Goal: Information Seeking & Learning: Learn about a topic

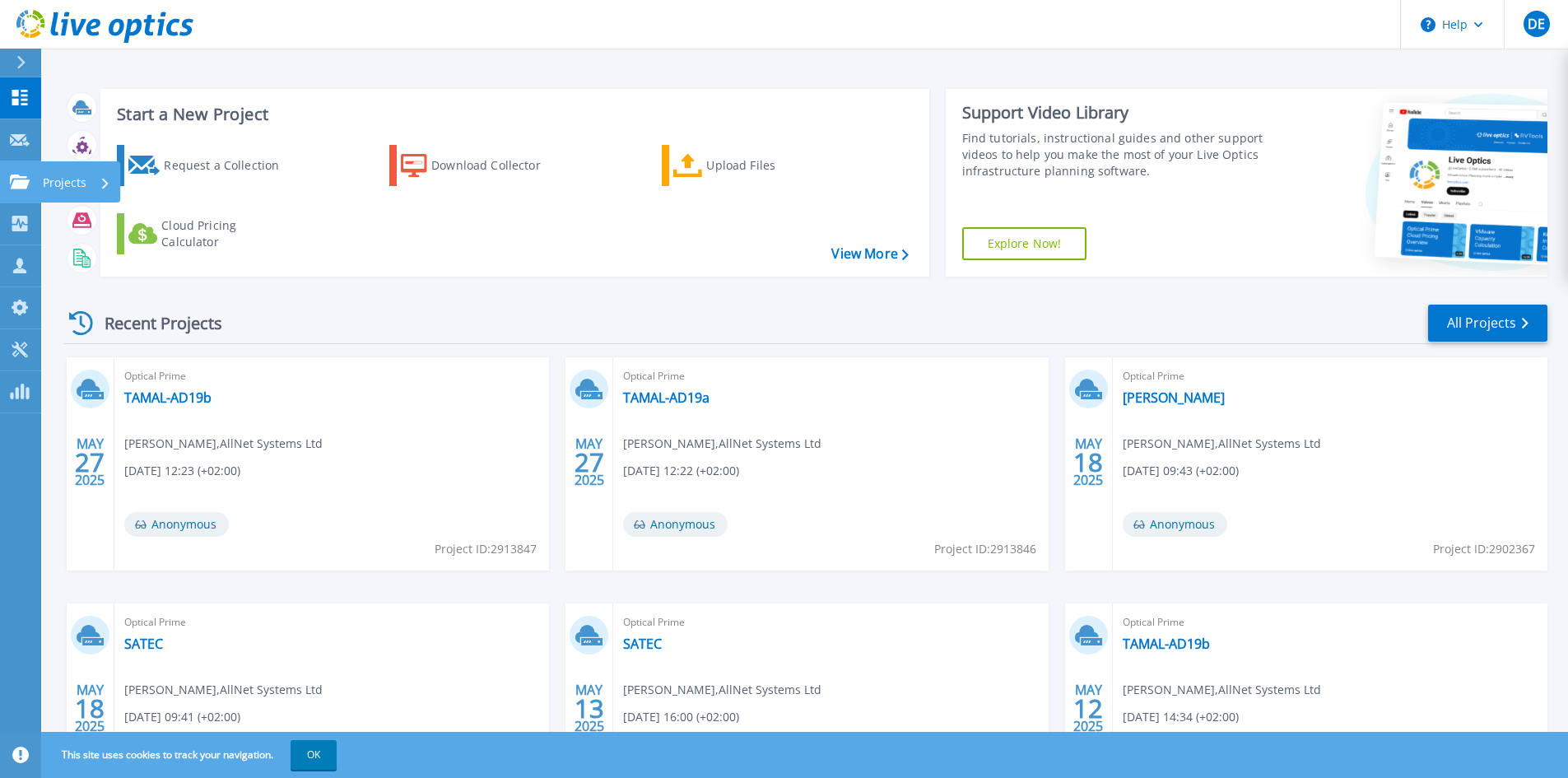
click at [8, 176] on link "Projects Projects" at bounding box center [20, 181] width 41 height 42
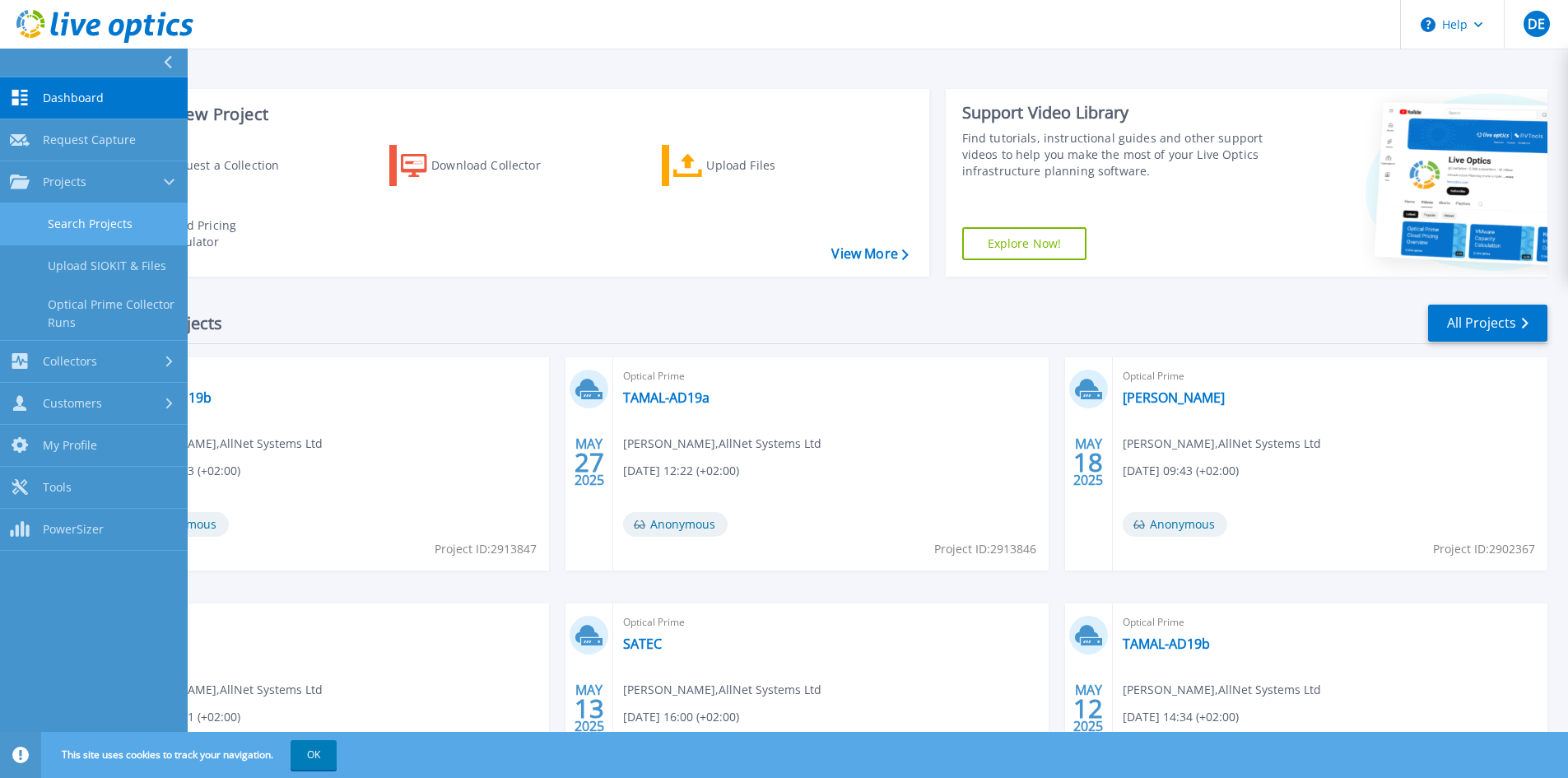
click at [98, 212] on link "Search Projects" at bounding box center [94, 223] width 187 height 42
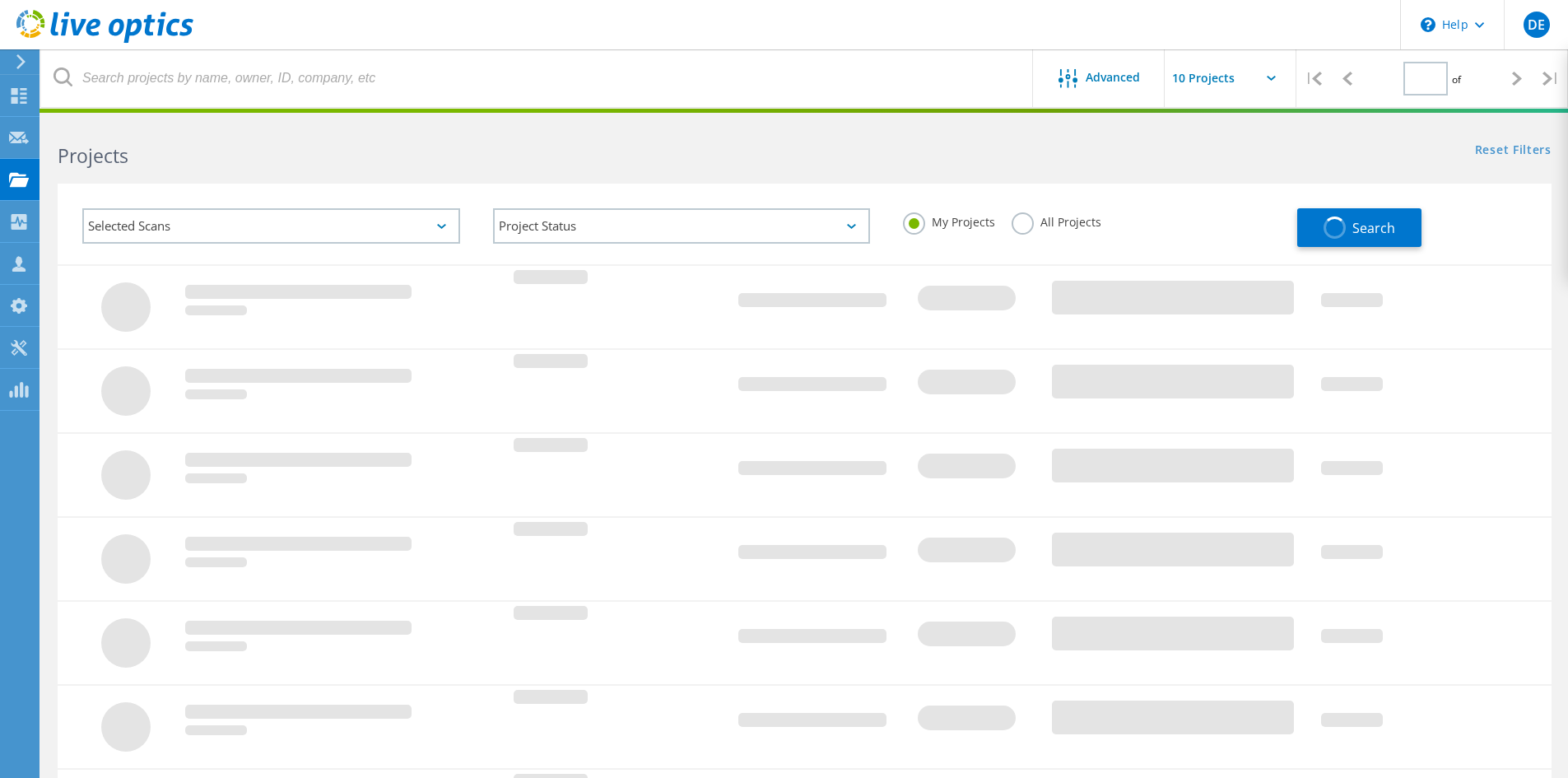
type input "1"
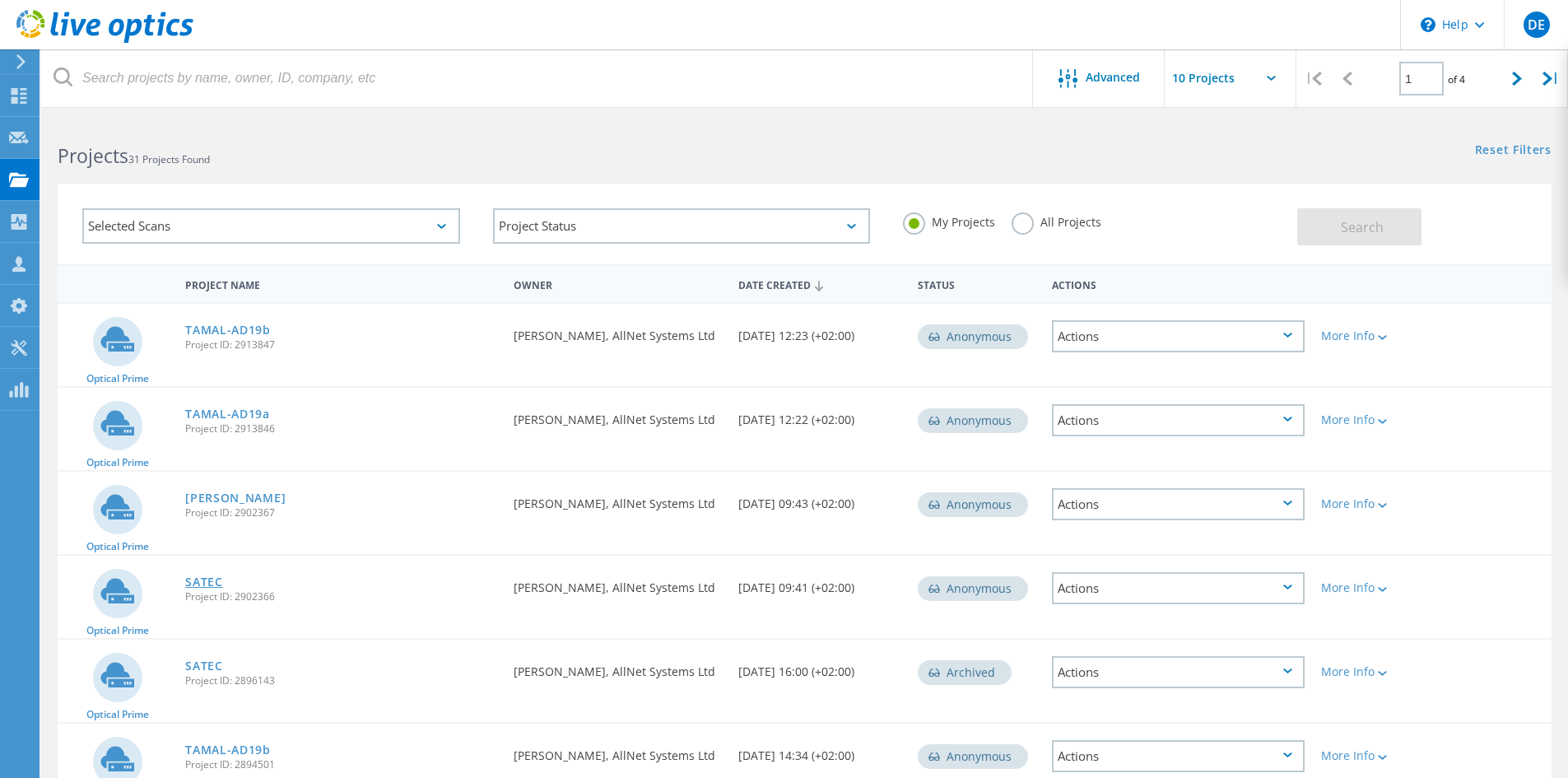
click at [203, 586] on link "SATEC" at bounding box center [204, 582] width 38 height 12
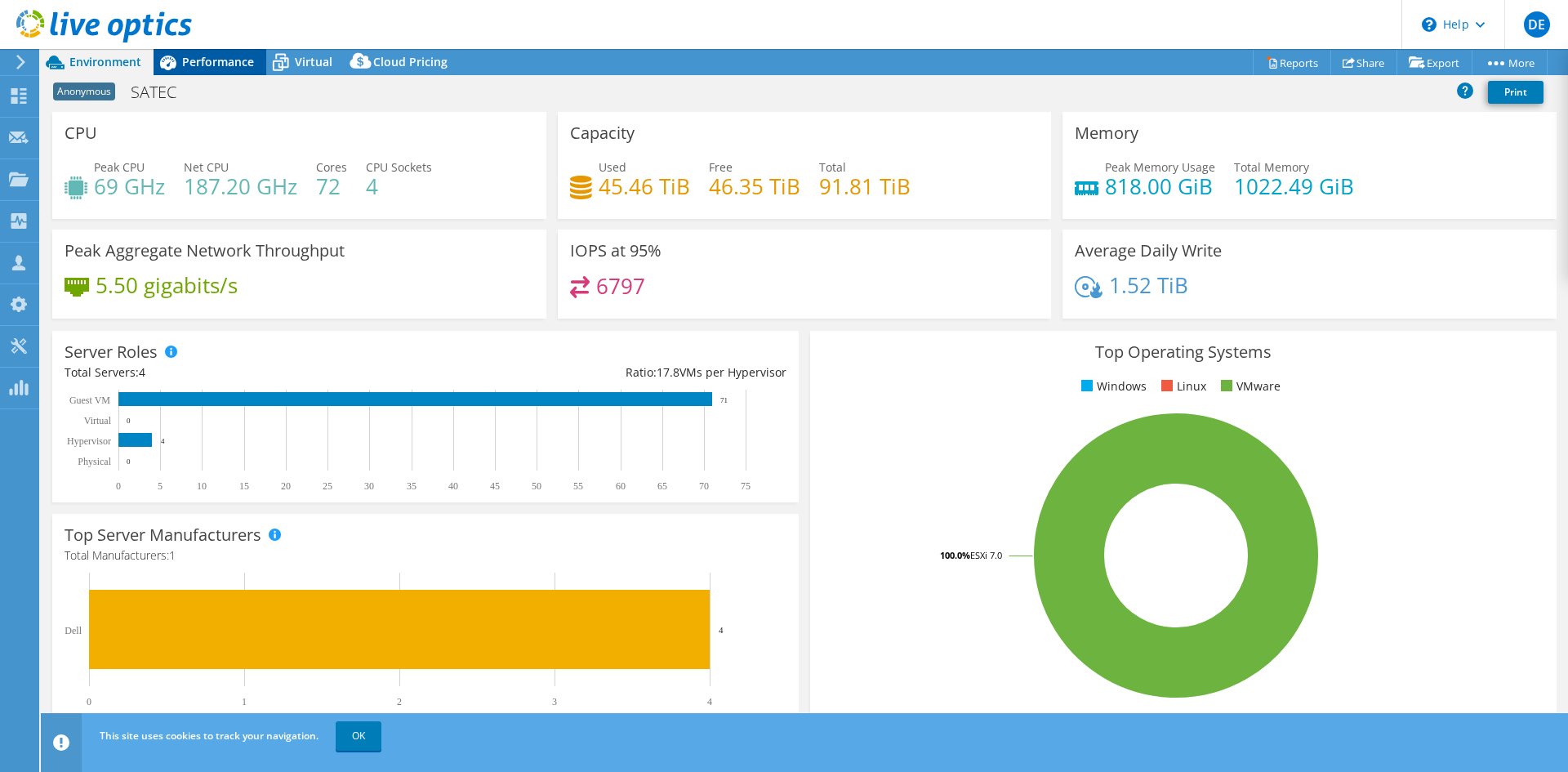
click at [234, 58] on span "Performance" at bounding box center [218, 62] width 72 height 15
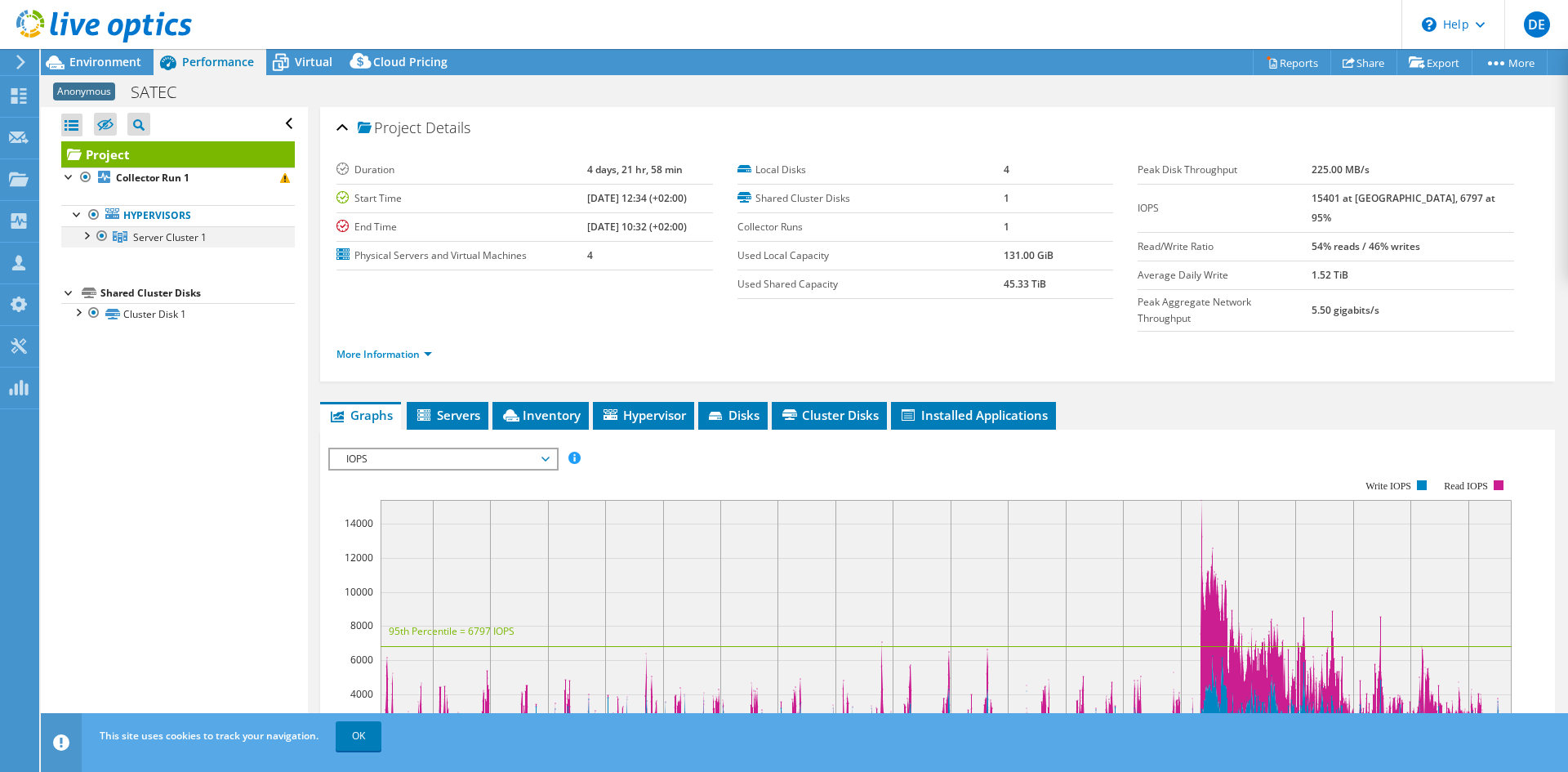
click at [84, 238] on div at bounding box center [85, 234] width 16 height 16
click at [176, 234] on span "Server Cluster 1" at bounding box center [170, 237] width 74 height 14
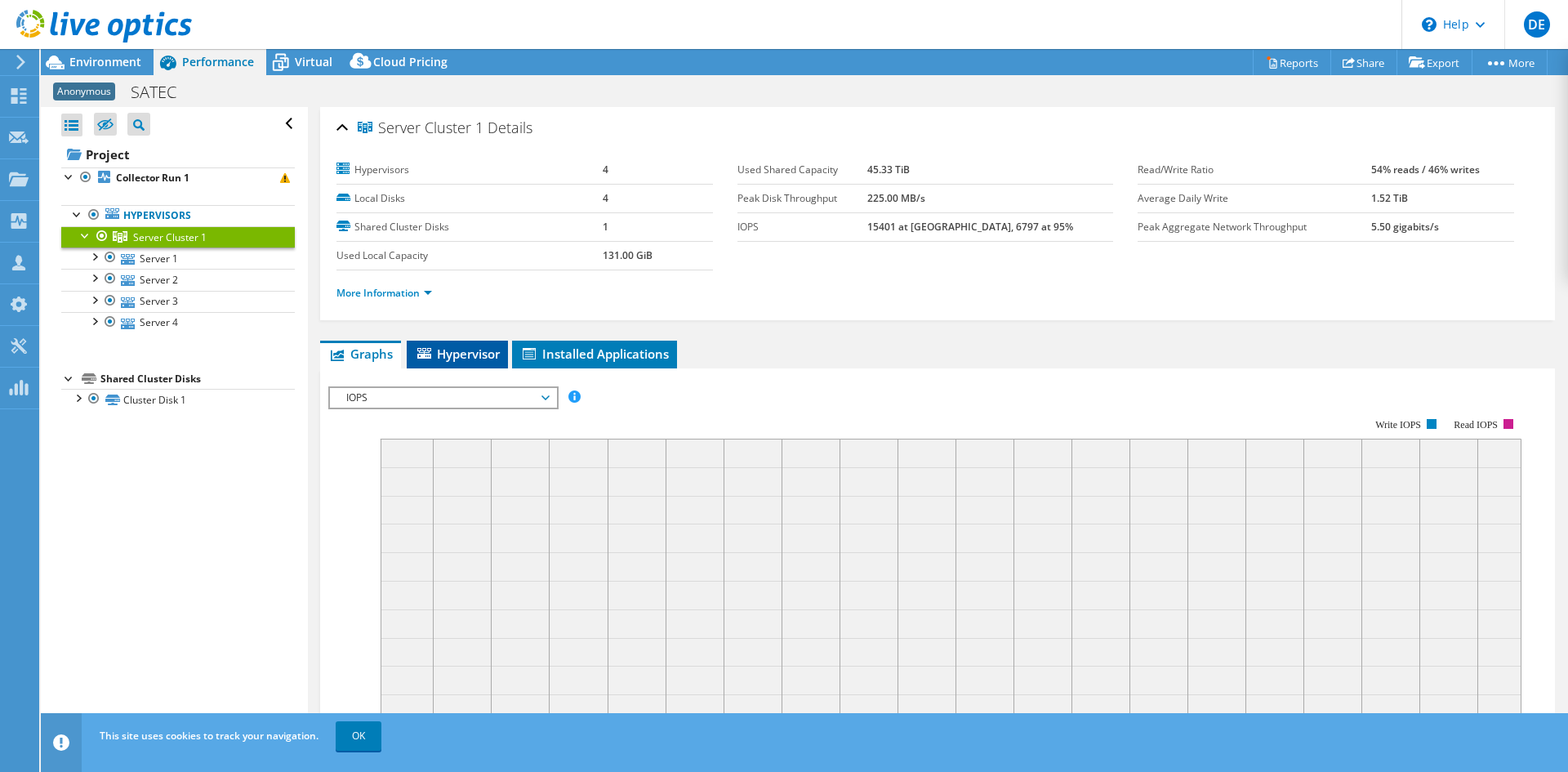
click at [474, 356] on span "Hypervisor" at bounding box center [458, 353] width 85 height 16
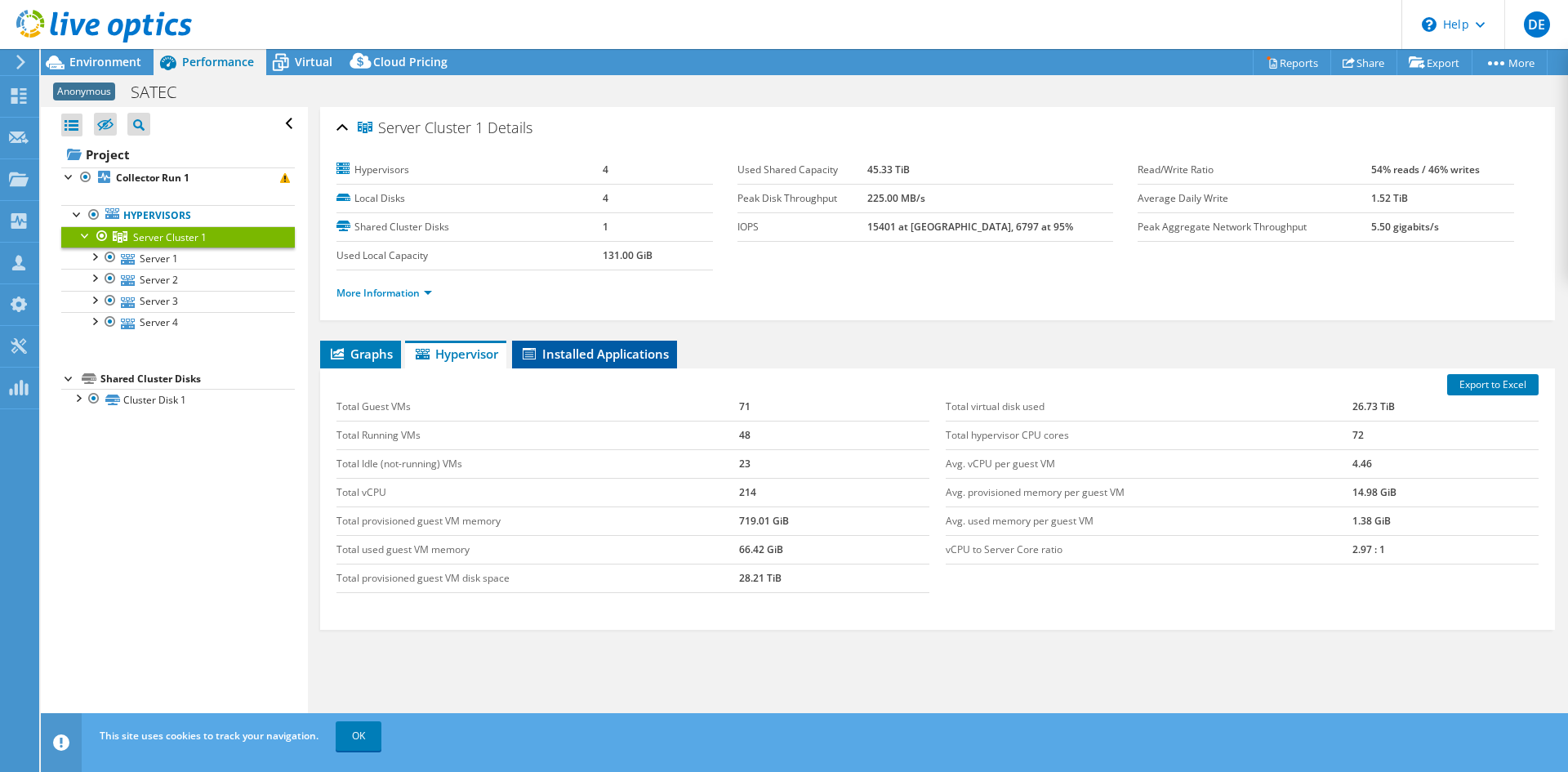
click at [573, 349] on span "Installed Applications" at bounding box center [595, 353] width 149 height 16
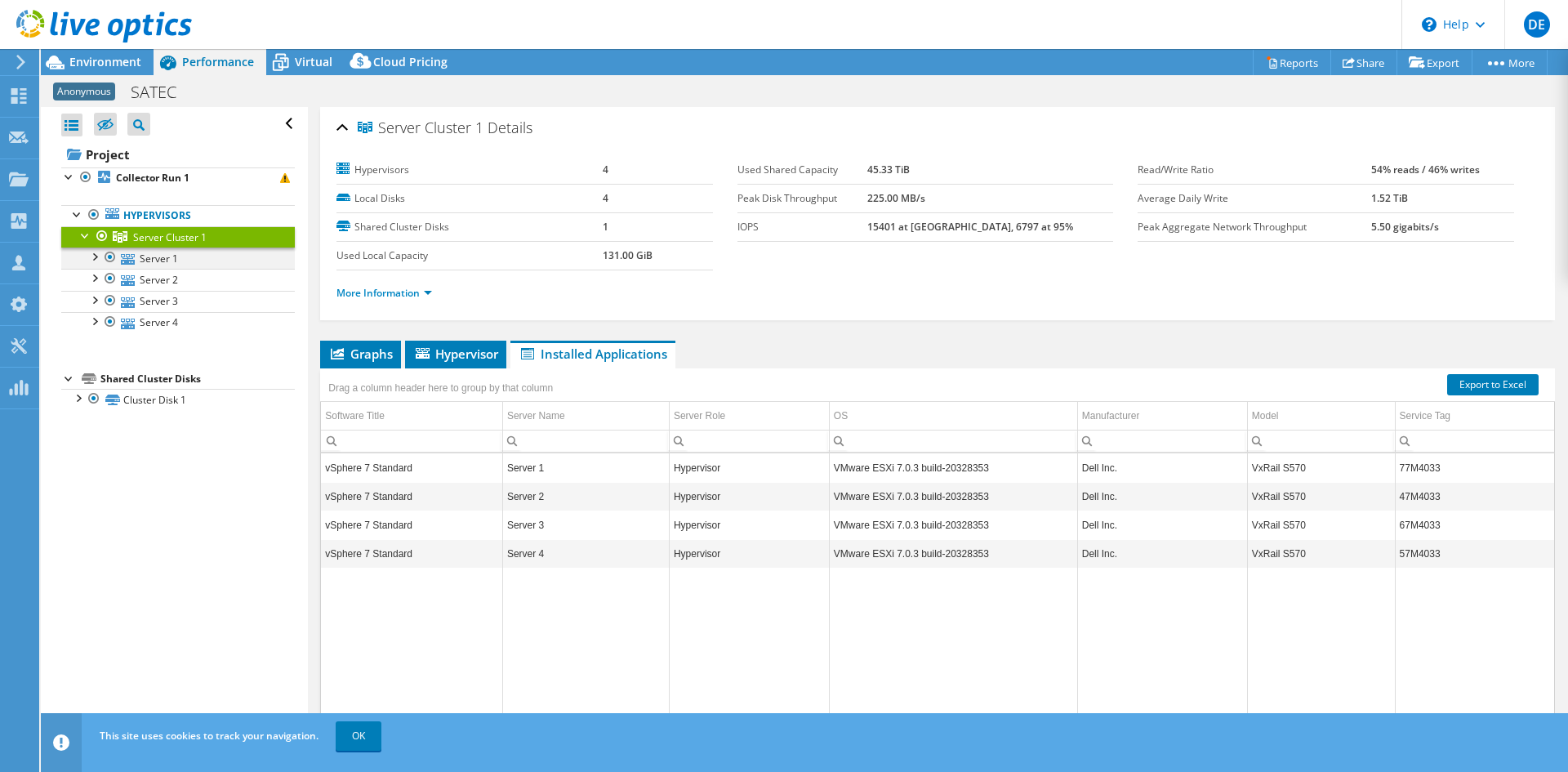
click at [95, 257] on div at bounding box center [94, 255] width 16 height 16
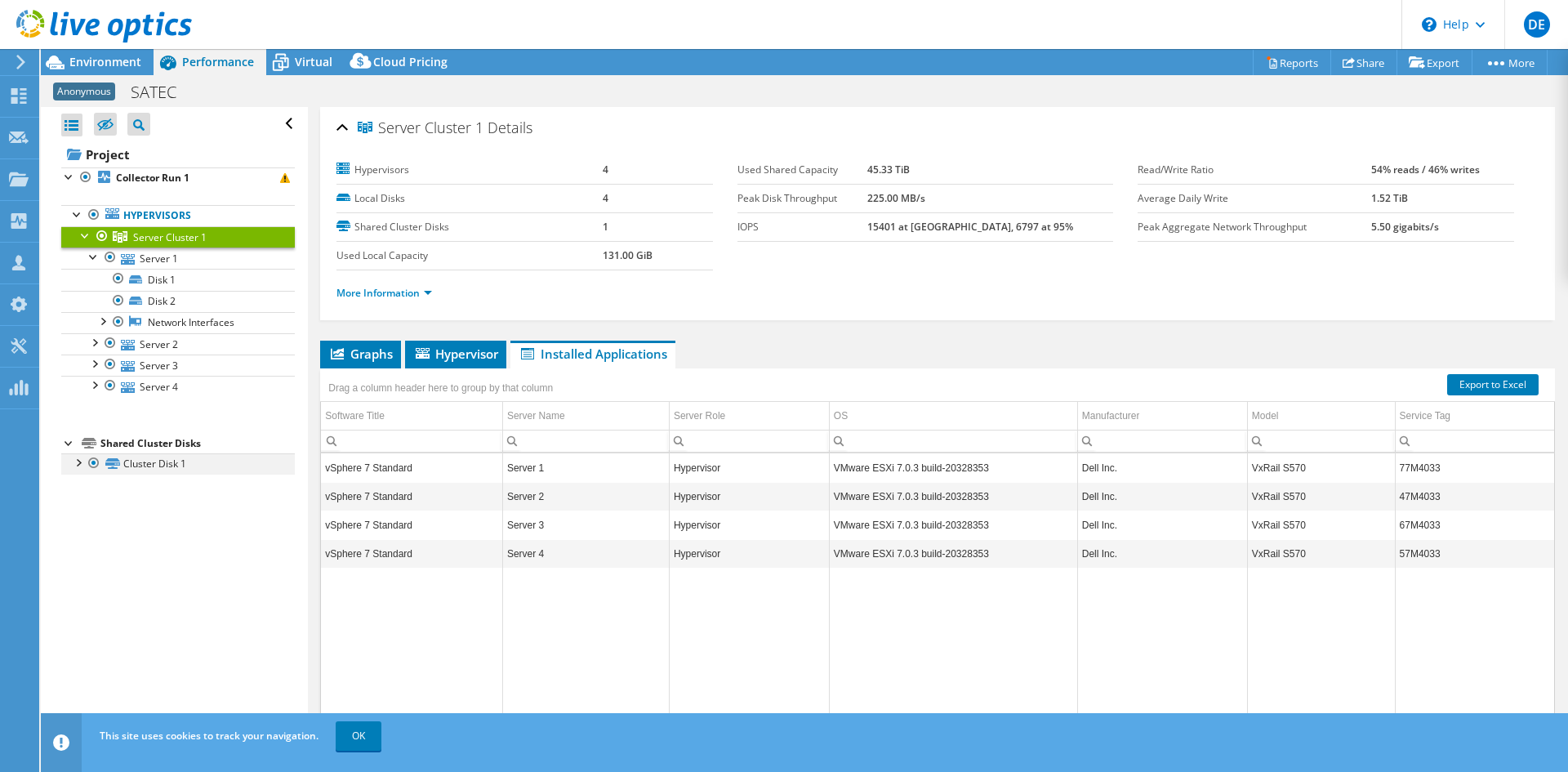
click at [78, 468] on div at bounding box center [77, 460] width 16 height 16
click at [196, 479] on link "Disk 2 | Server 1" at bounding box center [177, 485] width 233 height 21
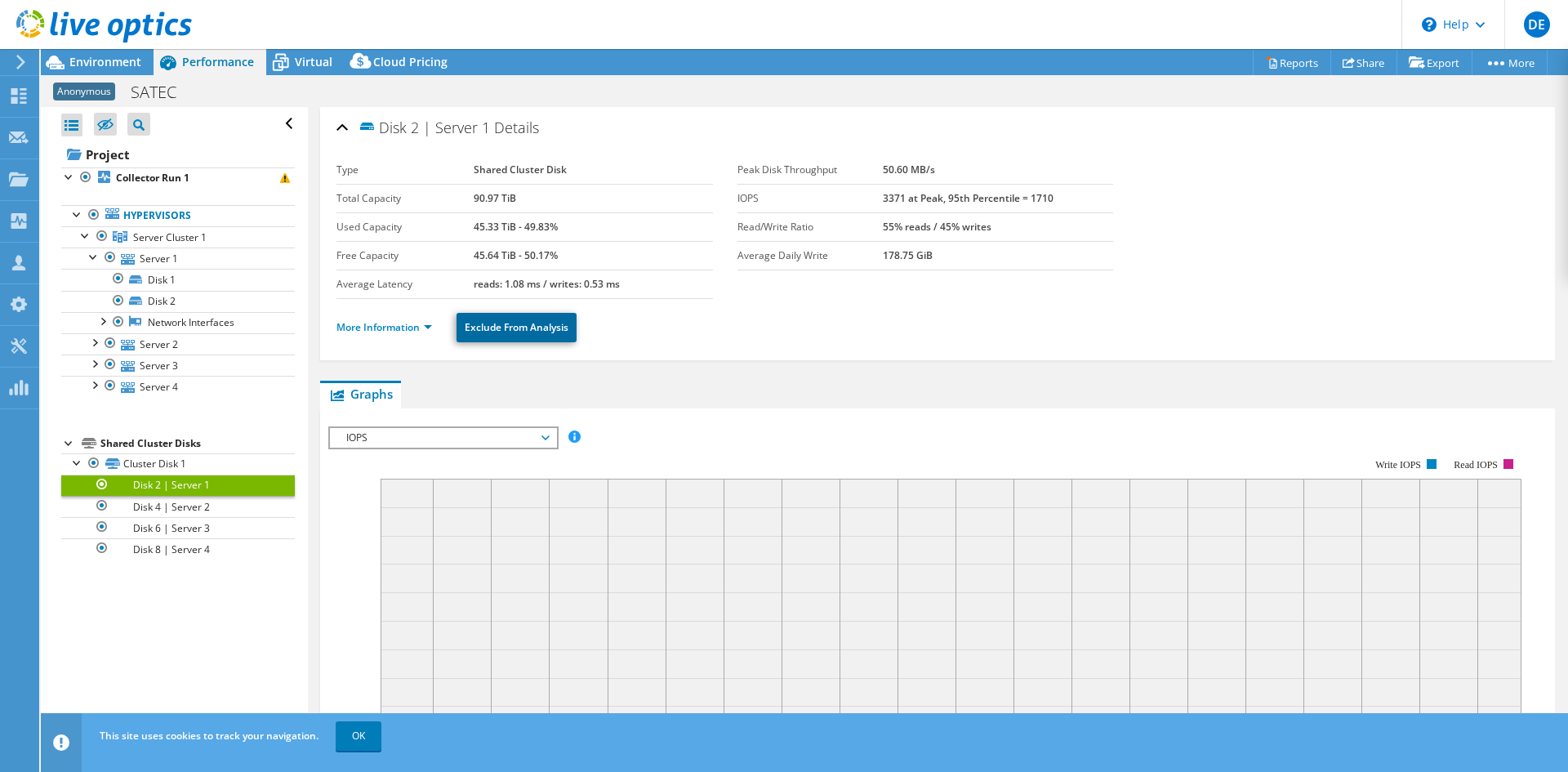
click at [531, 326] on link "Exclude From Analysis" at bounding box center [517, 327] width 120 height 29
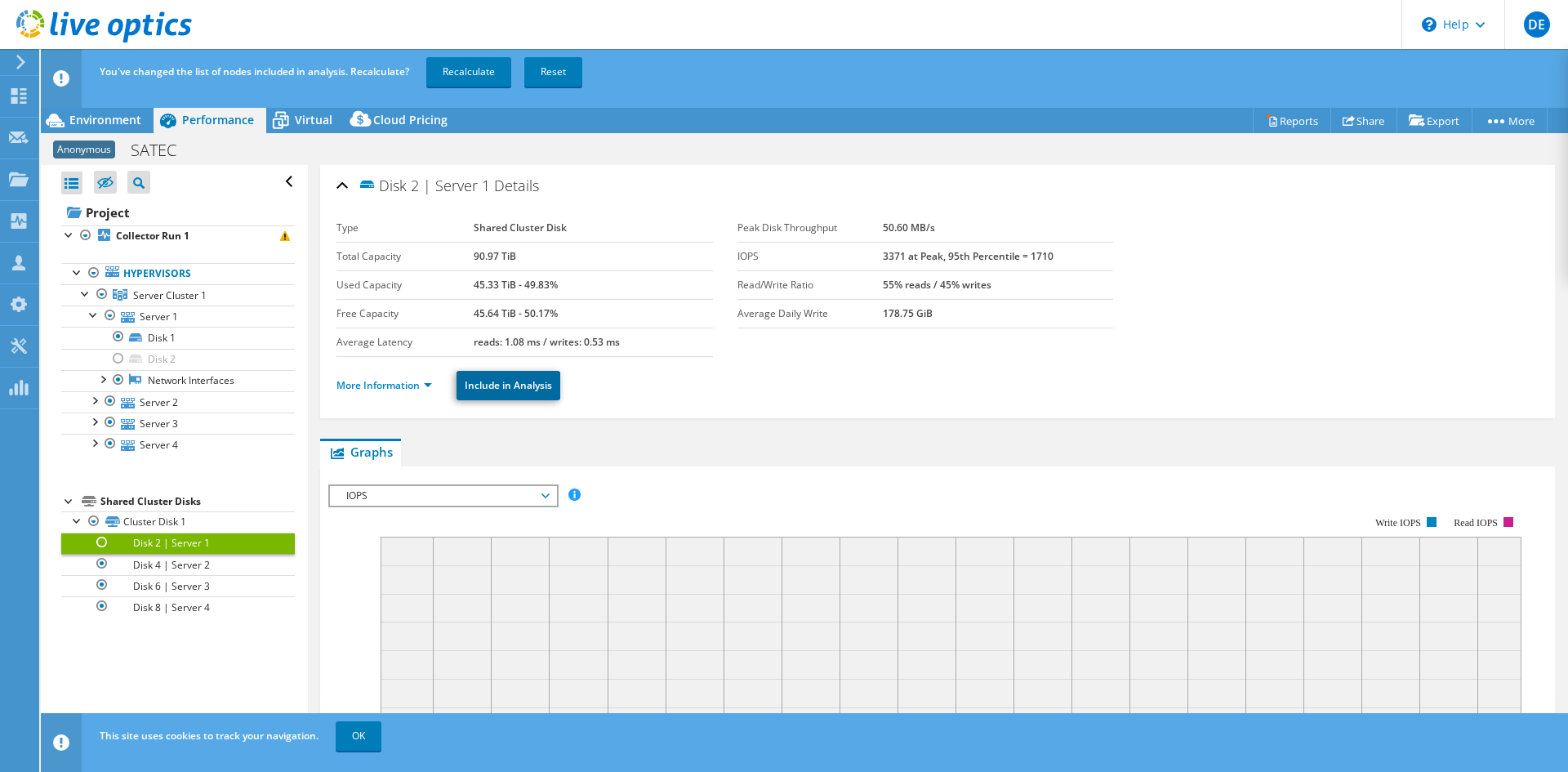
click at [493, 383] on link "Include in Analysis" at bounding box center [508, 385] width 104 height 29
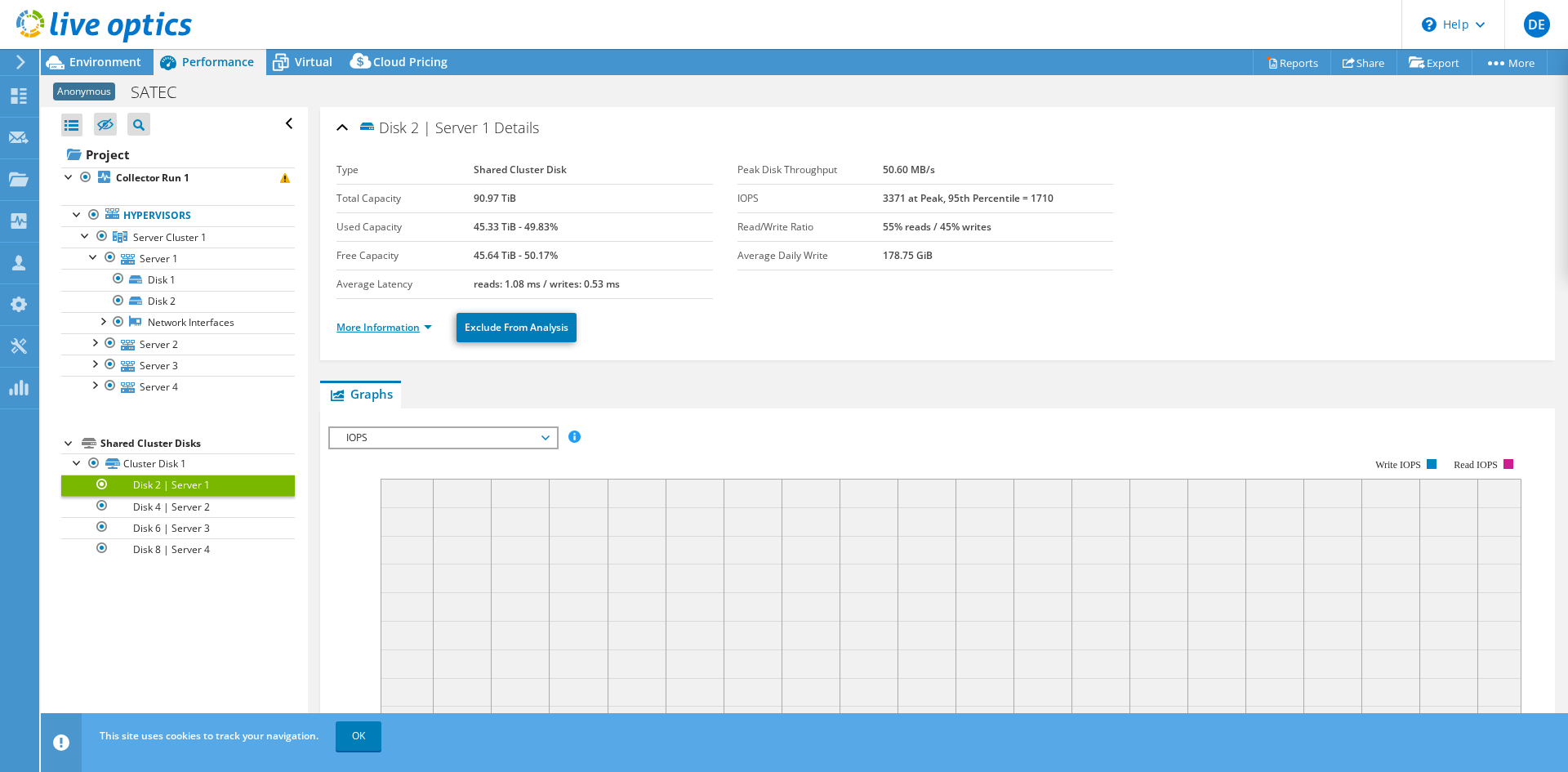
click at [426, 324] on link "More Information" at bounding box center [384, 327] width 96 height 14
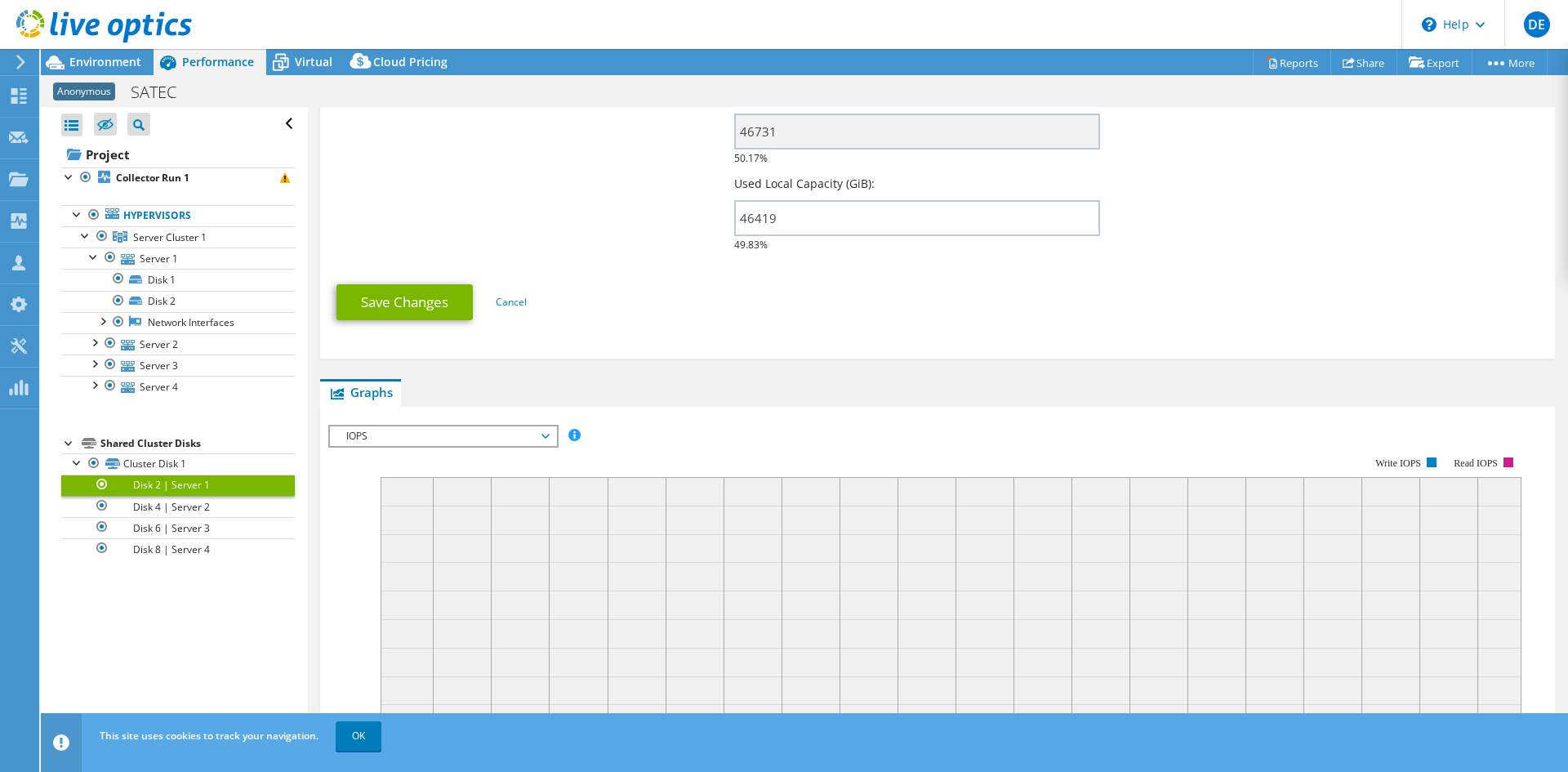
scroll to position [490, 0]
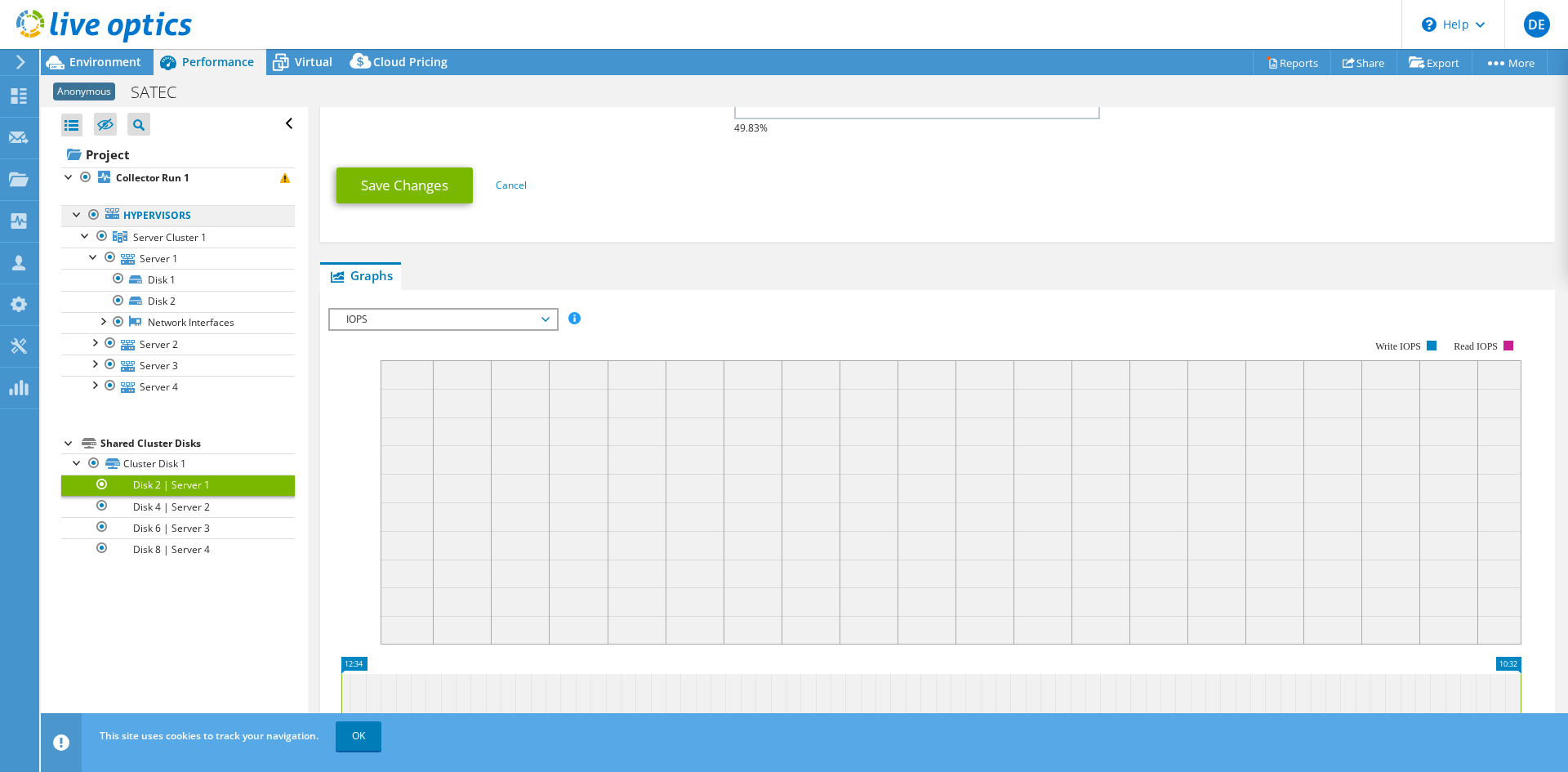
click at [145, 212] on link "Hypervisors" at bounding box center [177, 216] width 233 height 21
click at [158, 239] on span "Server Cluster 1" at bounding box center [170, 237] width 74 height 14
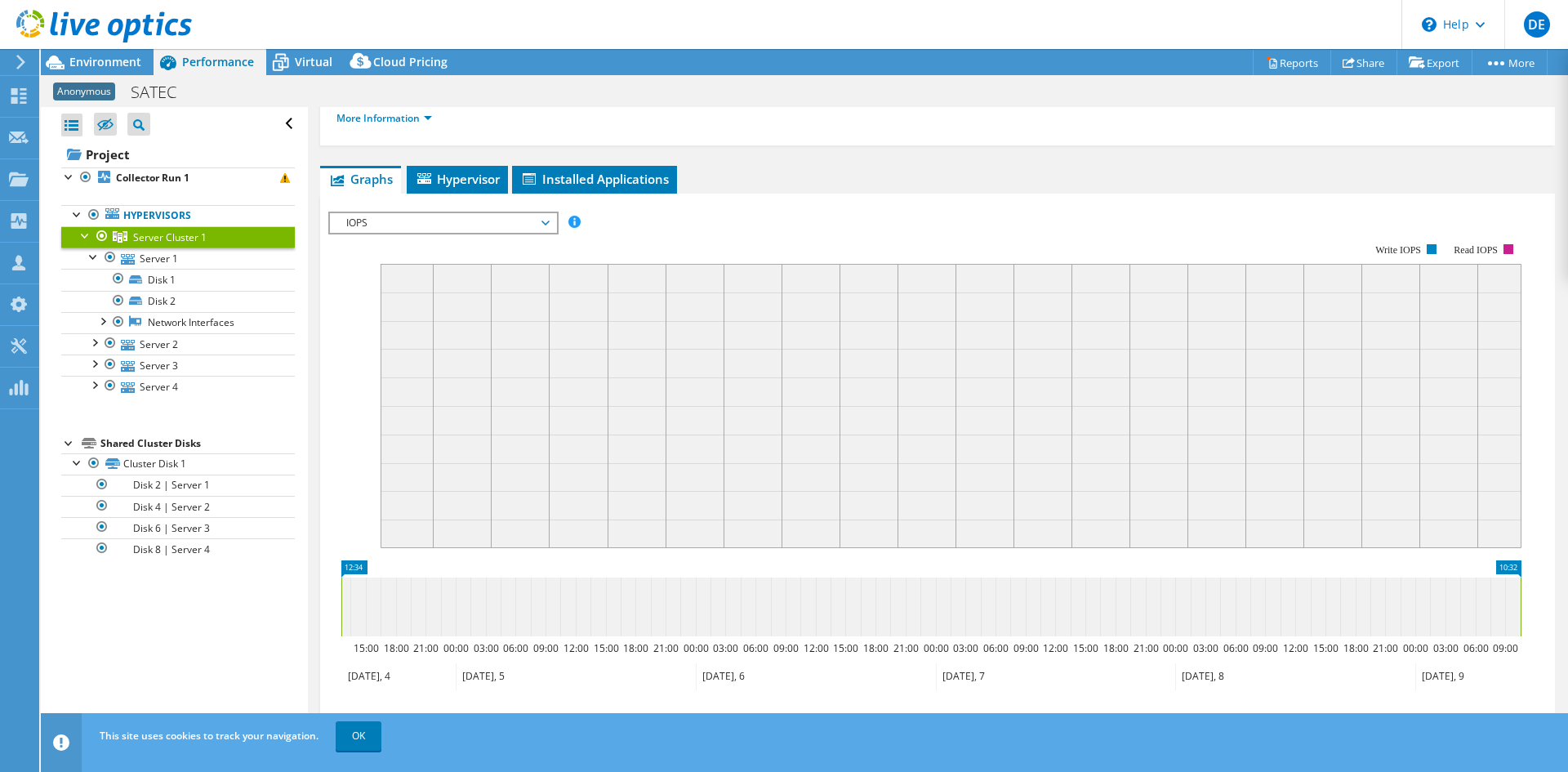
scroll to position [0, 0]
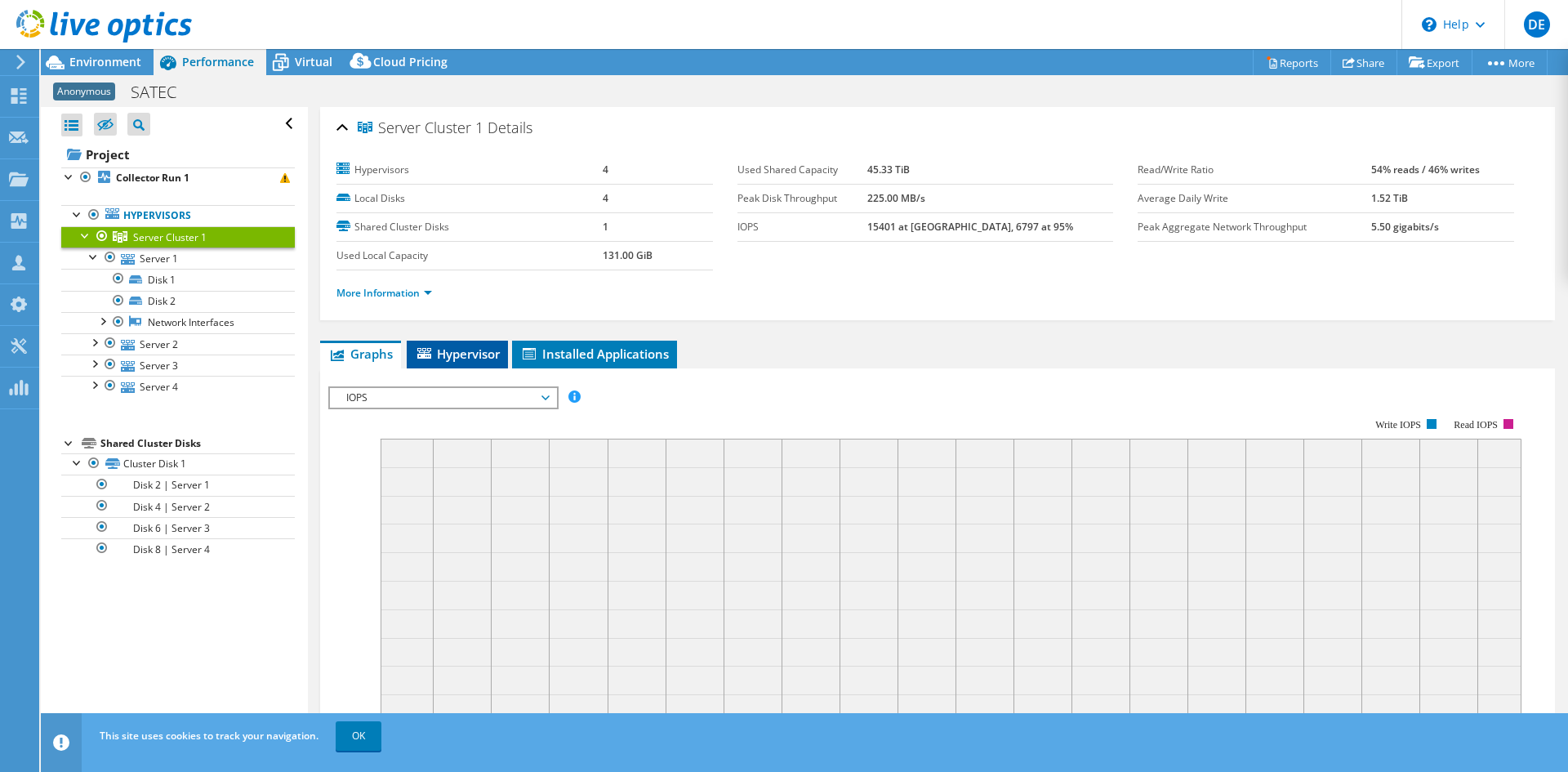
click at [458, 349] on span "Hypervisor" at bounding box center [458, 353] width 85 height 16
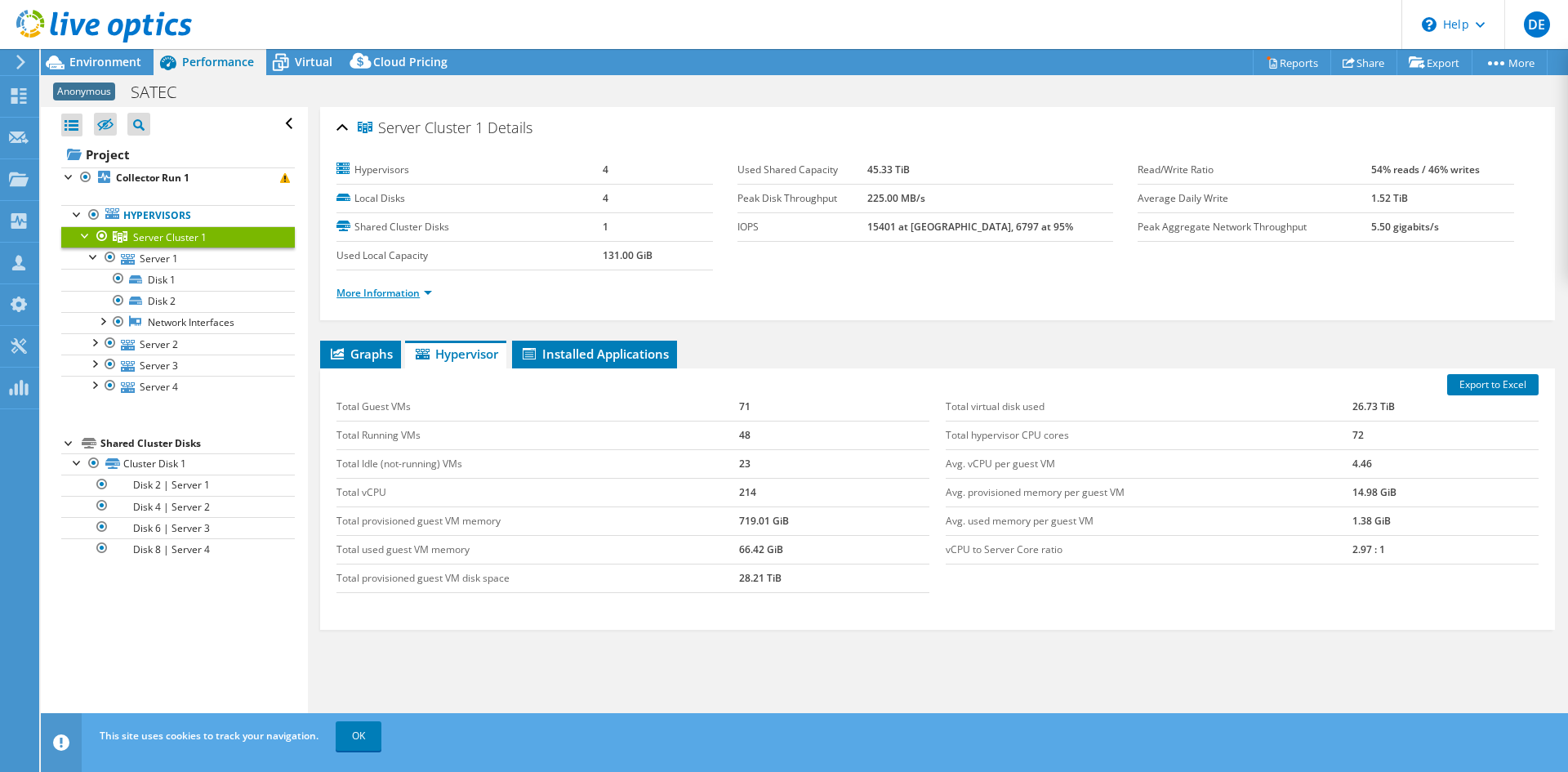
click at [425, 290] on link "More Information" at bounding box center [384, 292] width 96 height 14
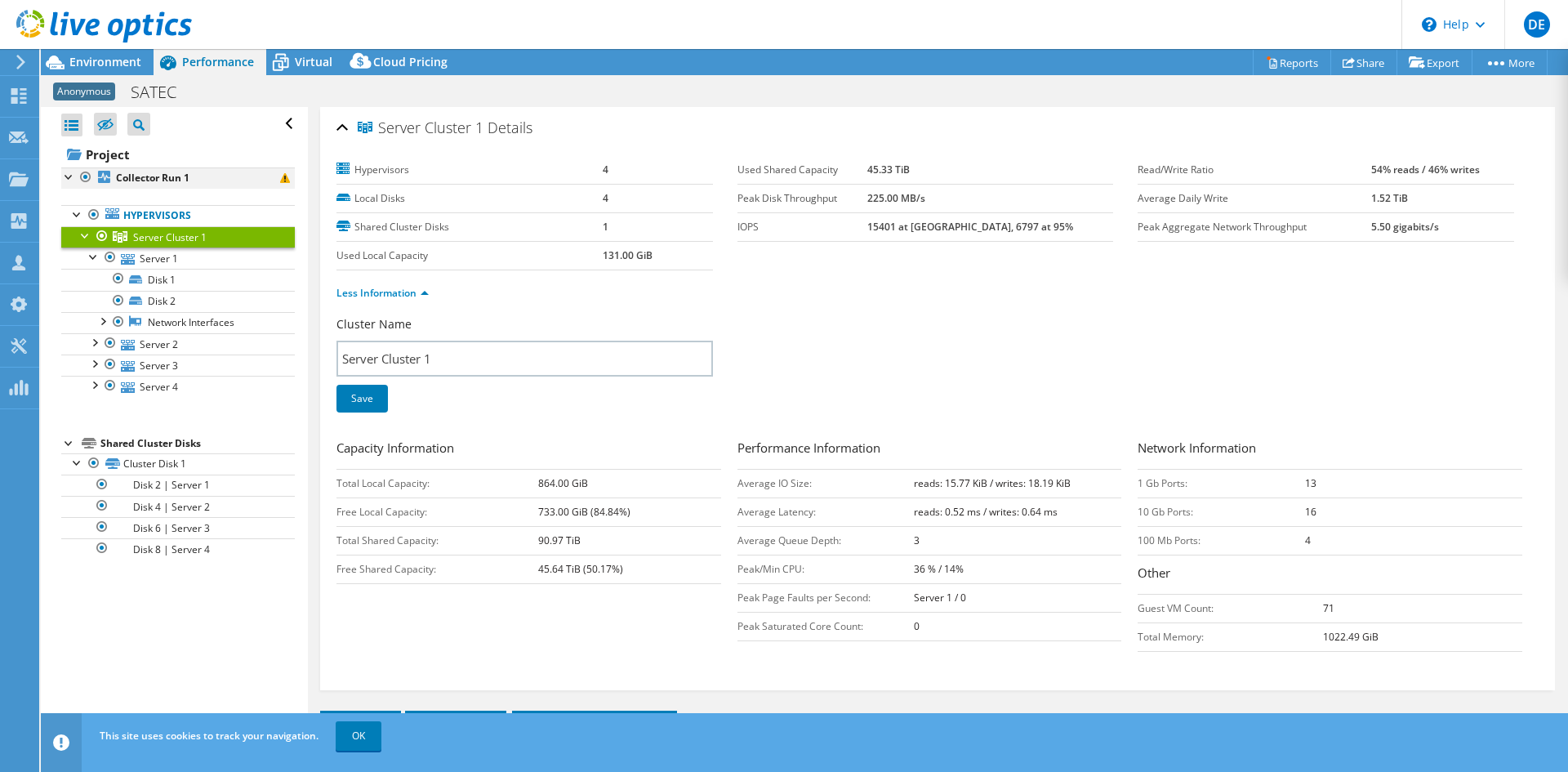
click at [64, 176] on div at bounding box center [69, 175] width 16 height 16
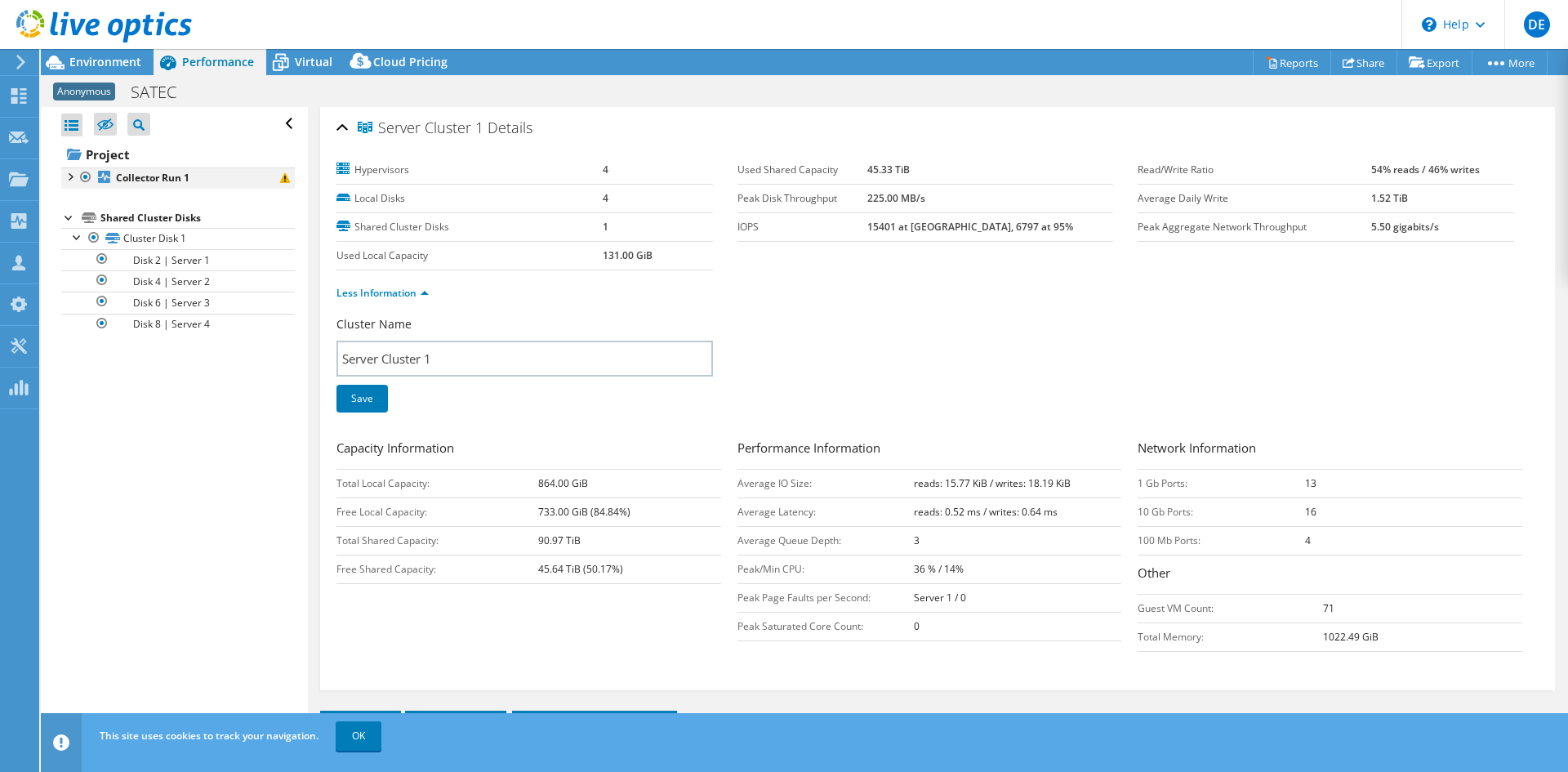
click at [70, 181] on div at bounding box center [69, 175] width 16 height 16
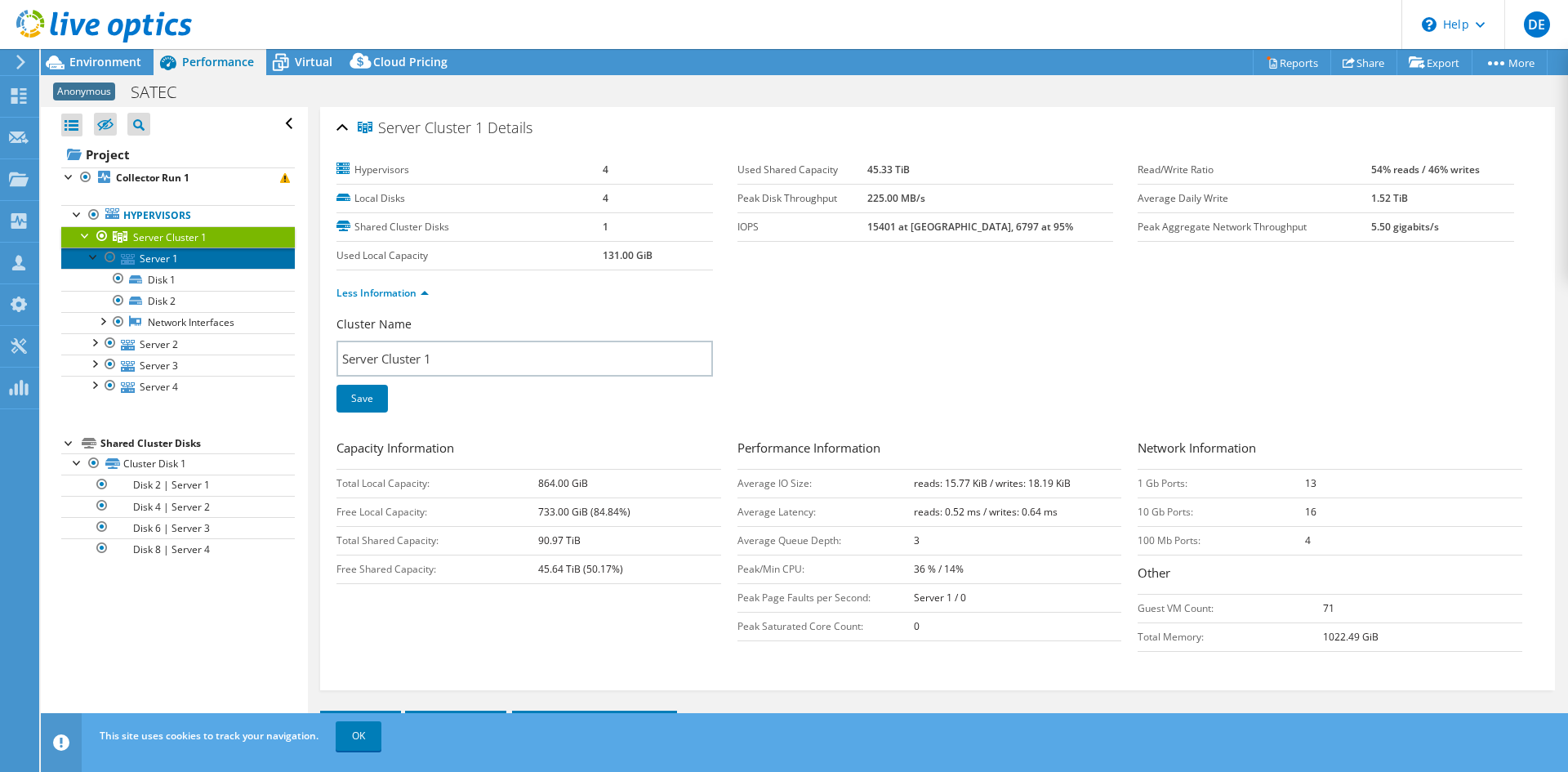
click at [167, 255] on link "Server 1" at bounding box center [177, 258] width 233 height 21
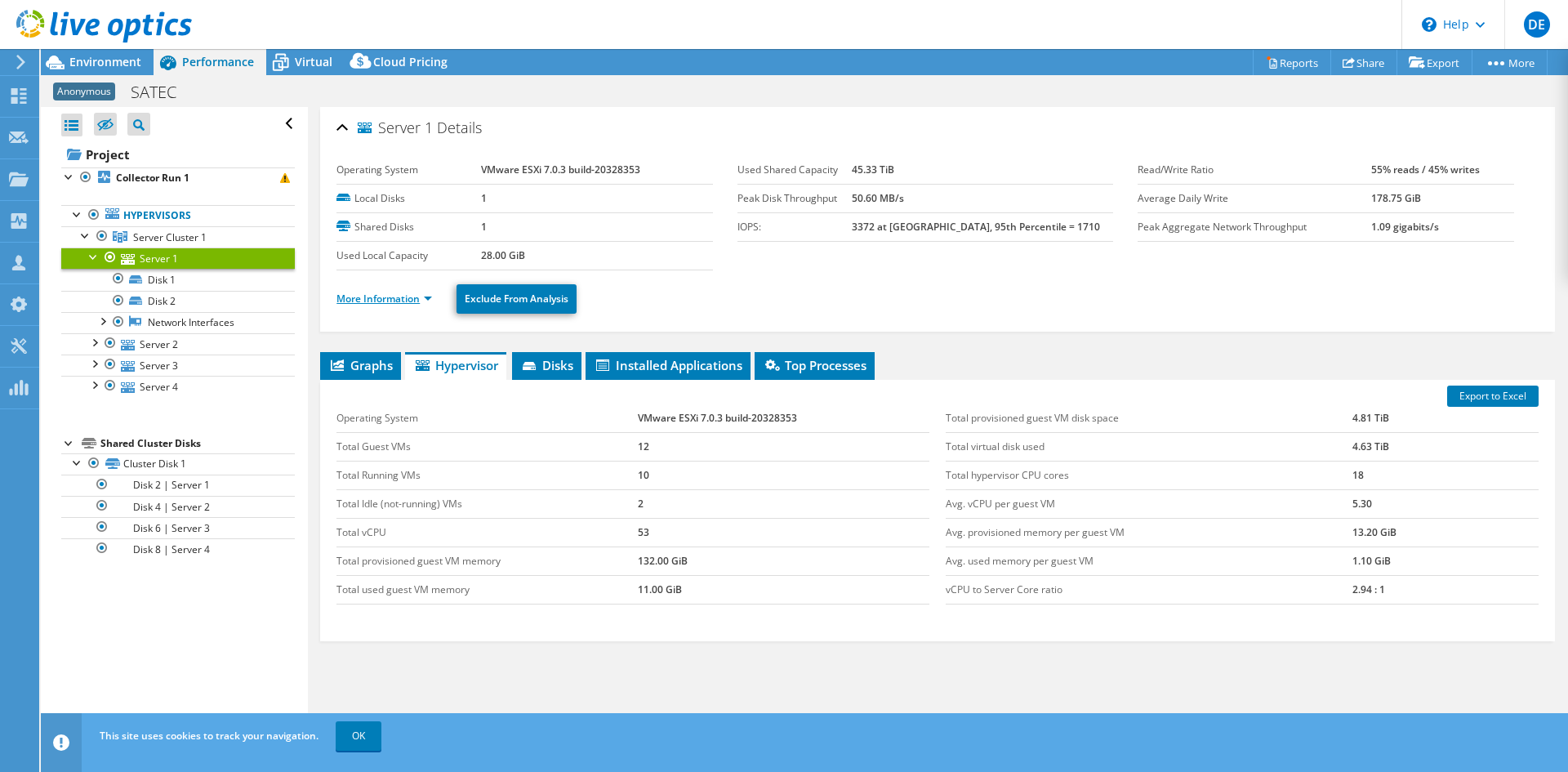
click at [426, 295] on link "More Information" at bounding box center [384, 298] width 96 height 14
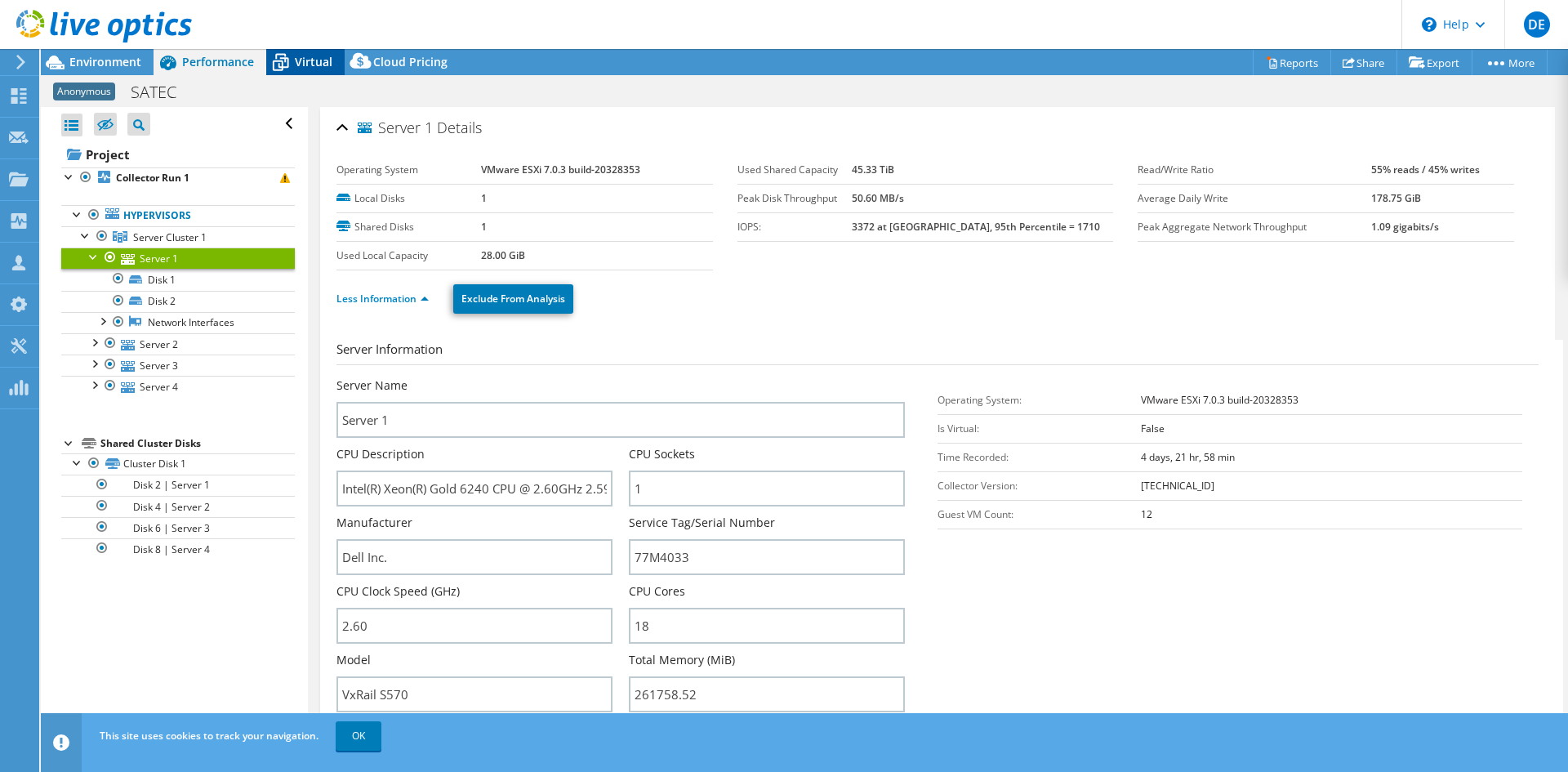
click at [319, 60] on span "Virtual" at bounding box center [313, 62] width 38 height 15
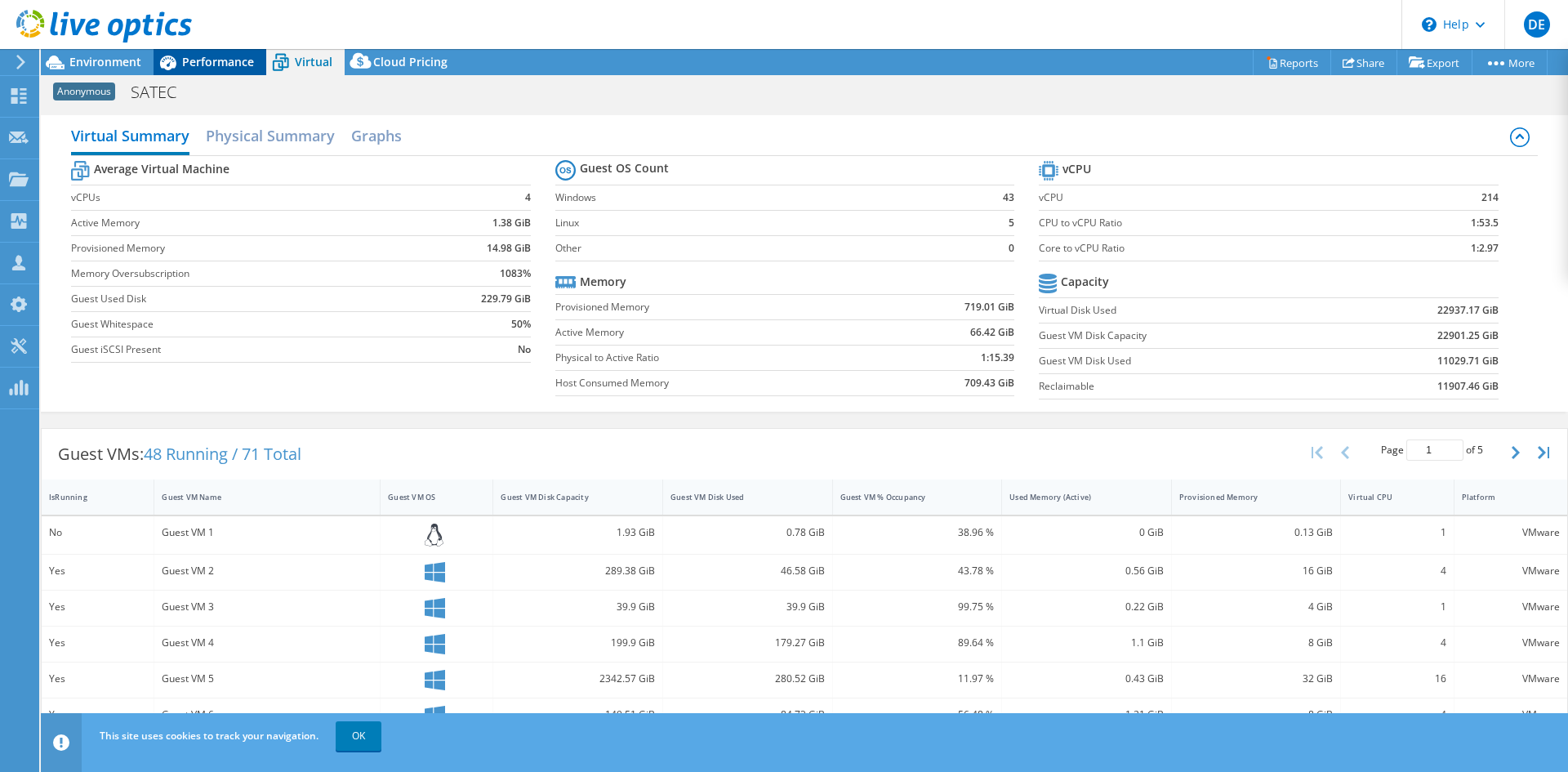
click at [199, 63] on span "Performance" at bounding box center [218, 62] width 72 height 15
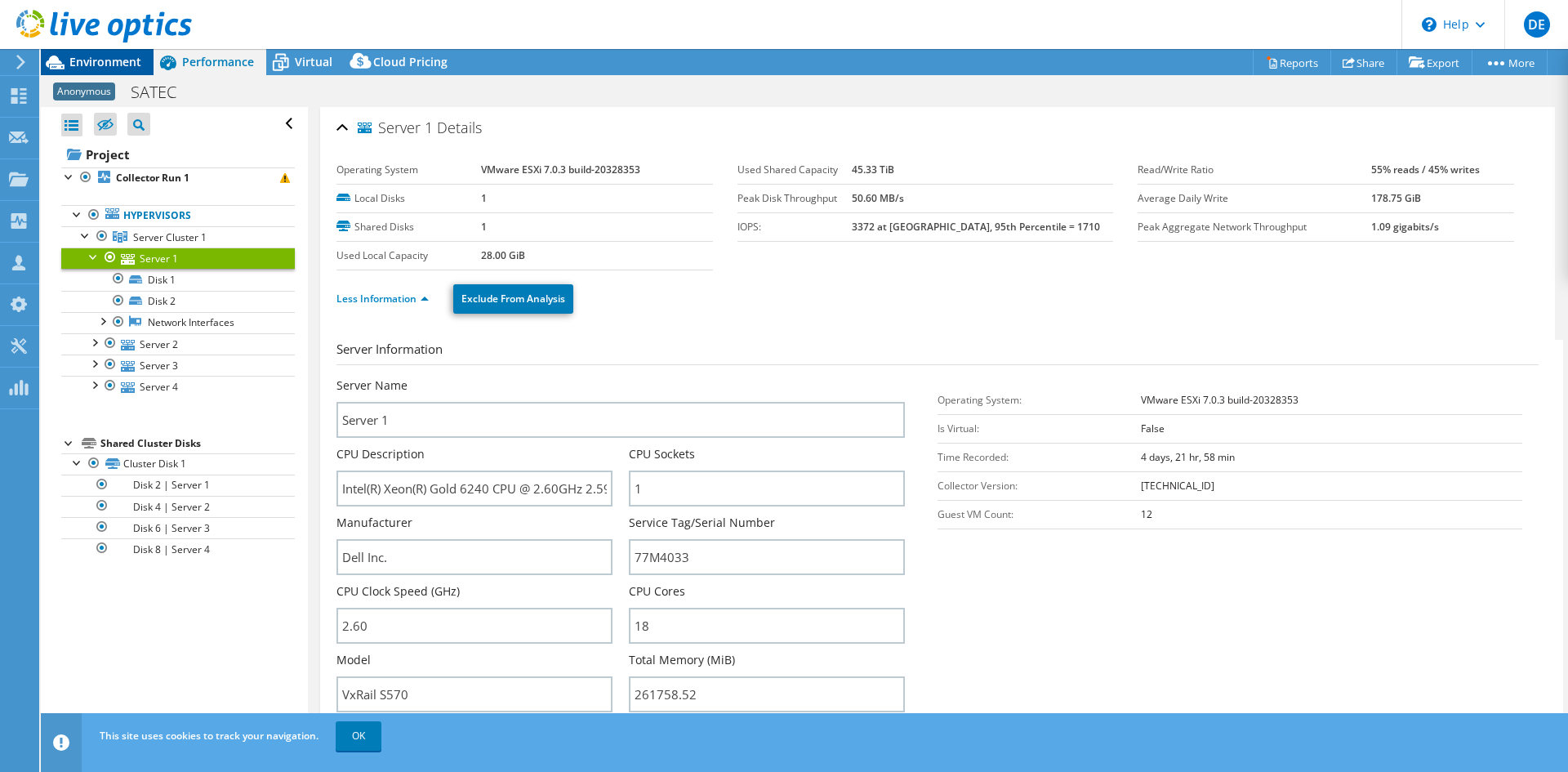
click at [106, 66] on span "Environment" at bounding box center [105, 62] width 72 height 15
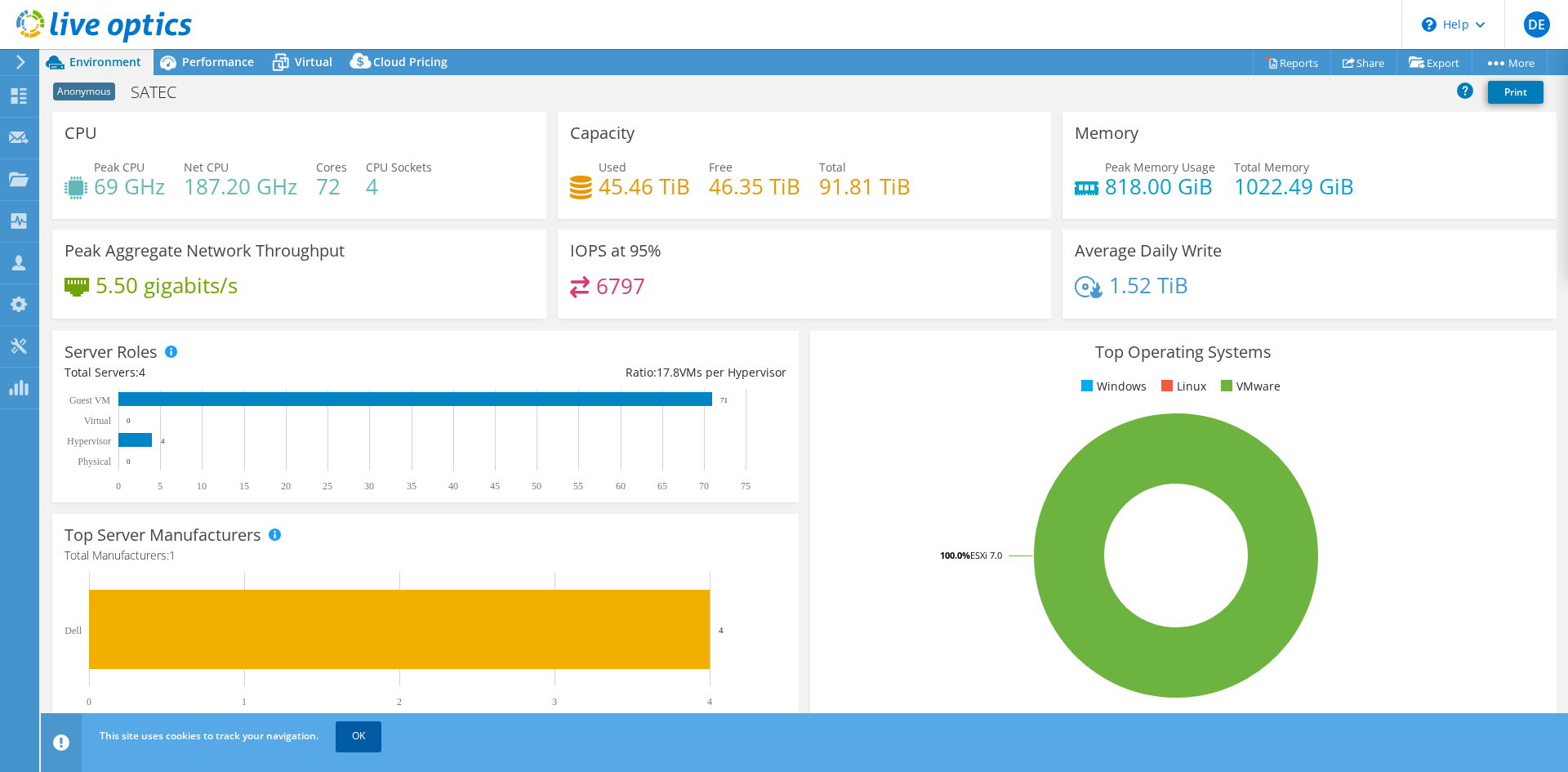
click at [354, 740] on link "OK" at bounding box center [358, 735] width 45 height 29
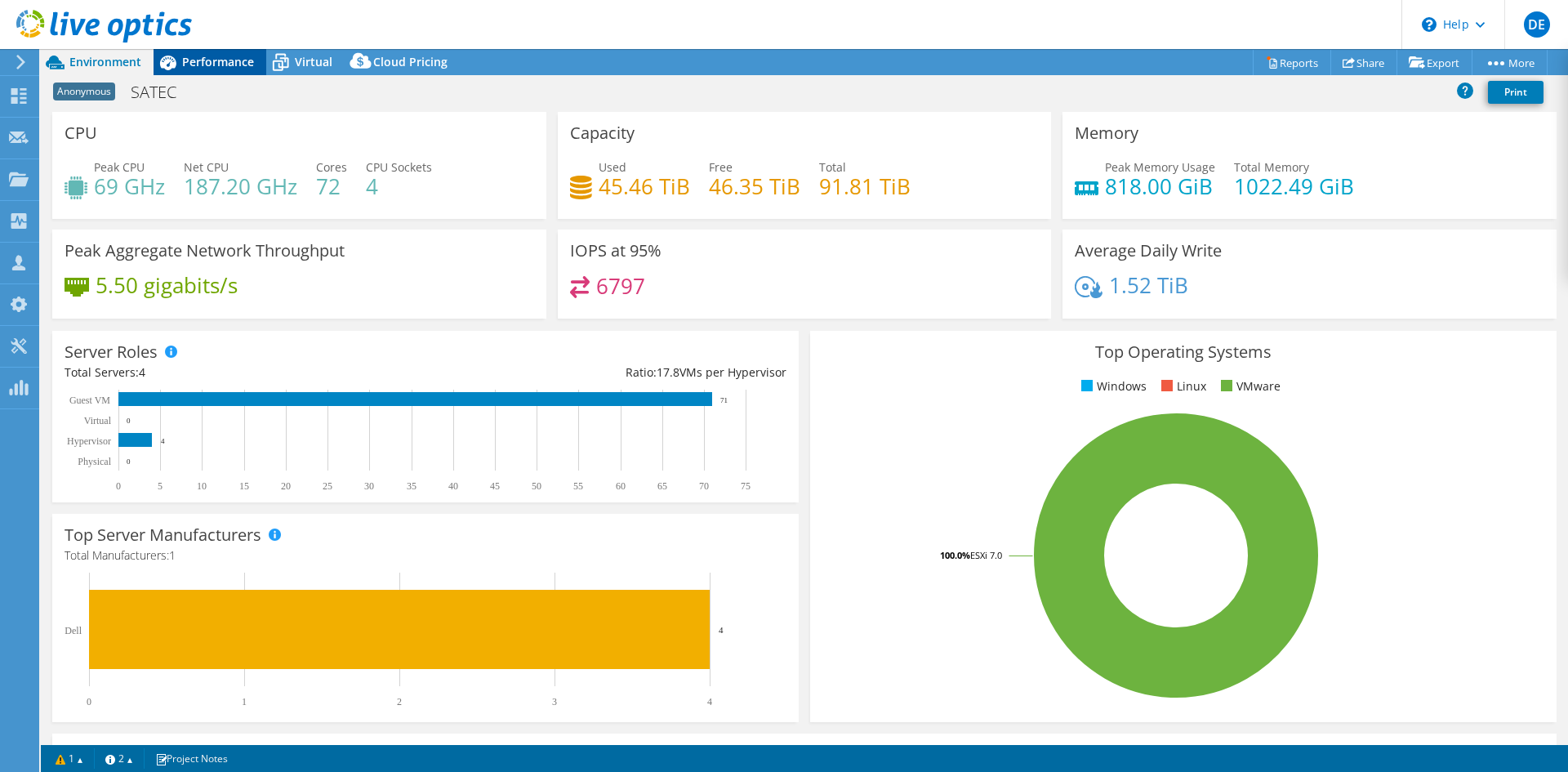
click at [184, 66] on span "Performance" at bounding box center [218, 62] width 72 height 15
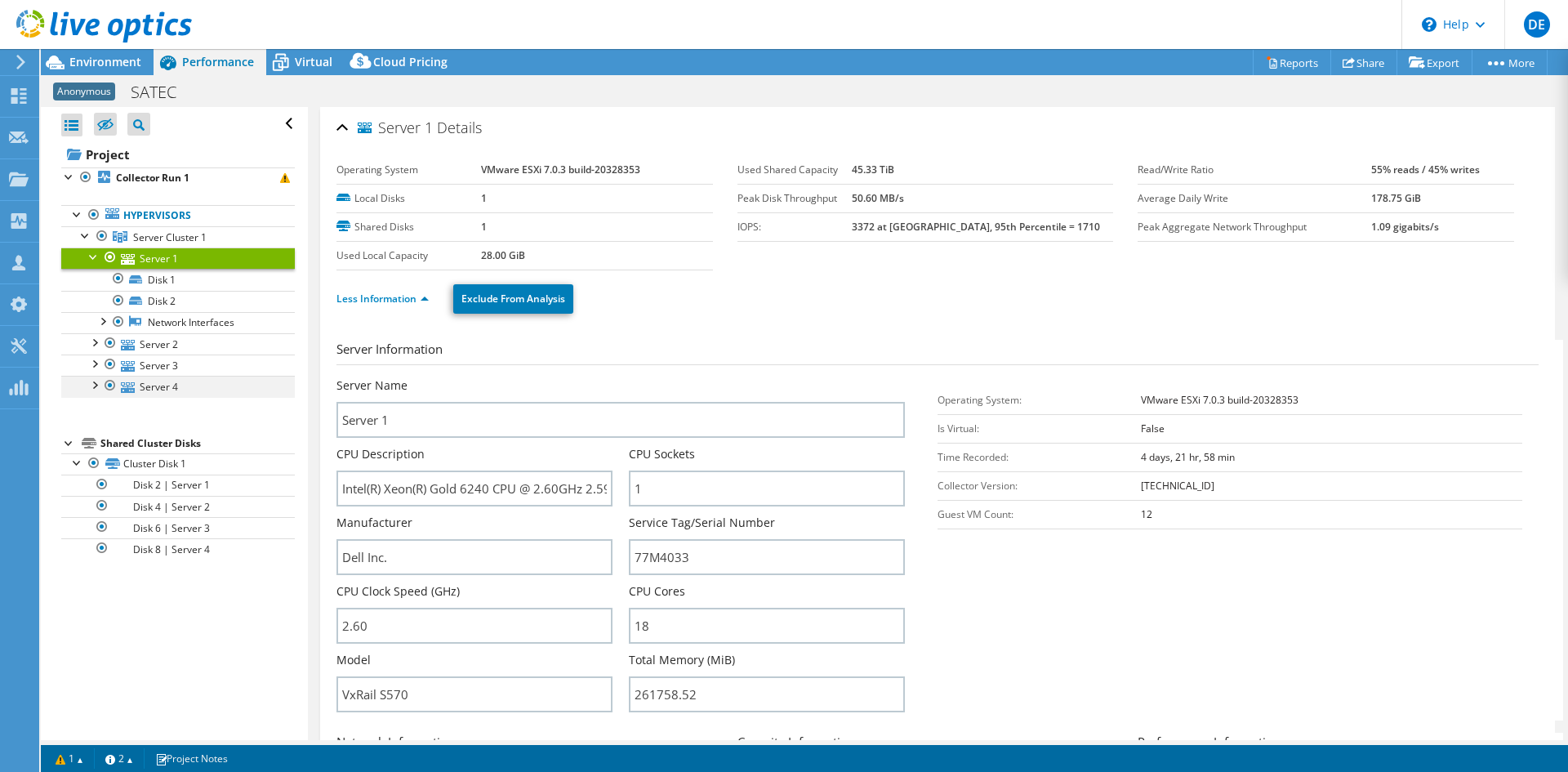
click at [93, 384] on div at bounding box center [94, 383] width 16 height 16
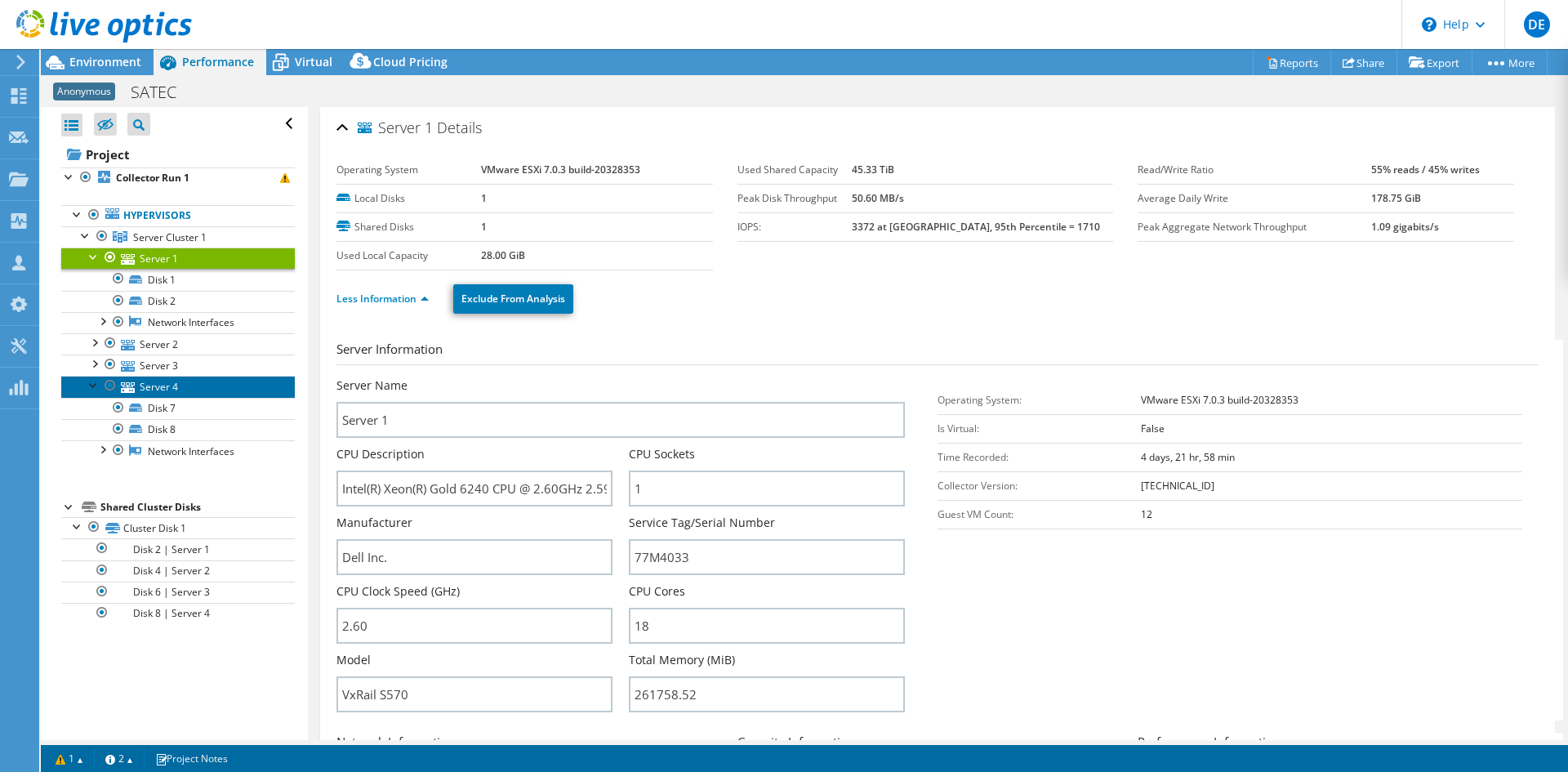
click at [163, 392] on link "Server 4" at bounding box center [177, 386] width 233 height 21
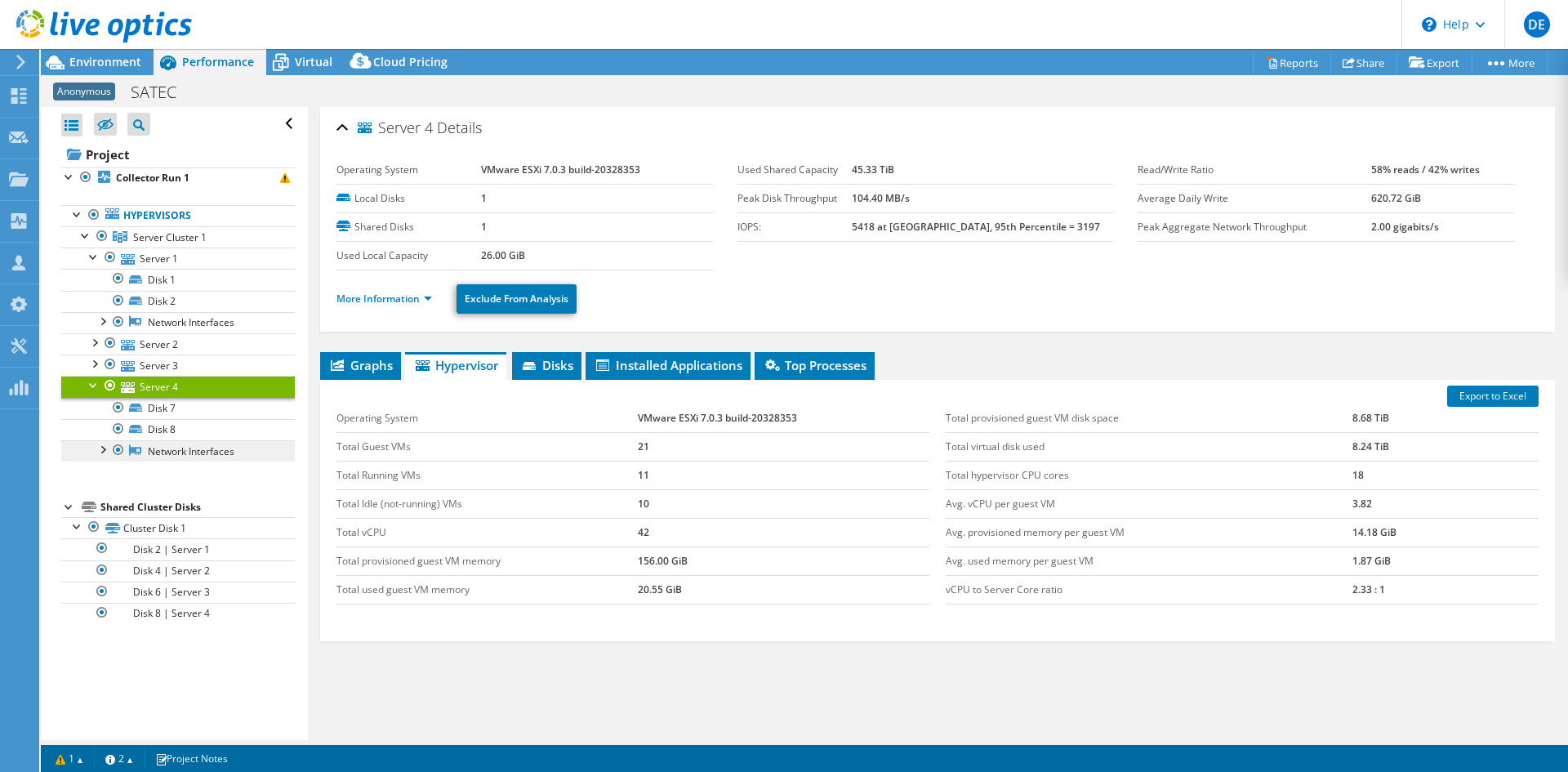
click at [201, 454] on link "Network Interfaces" at bounding box center [177, 451] width 233 height 21
drag, startPoint x: 219, startPoint y: 458, endPoint x: 185, endPoint y: 451, distance: 34.7
click at [218, 458] on link "Network Interfaces" at bounding box center [177, 451] width 233 height 21
click at [107, 448] on div at bounding box center [102, 448] width 16 height 16
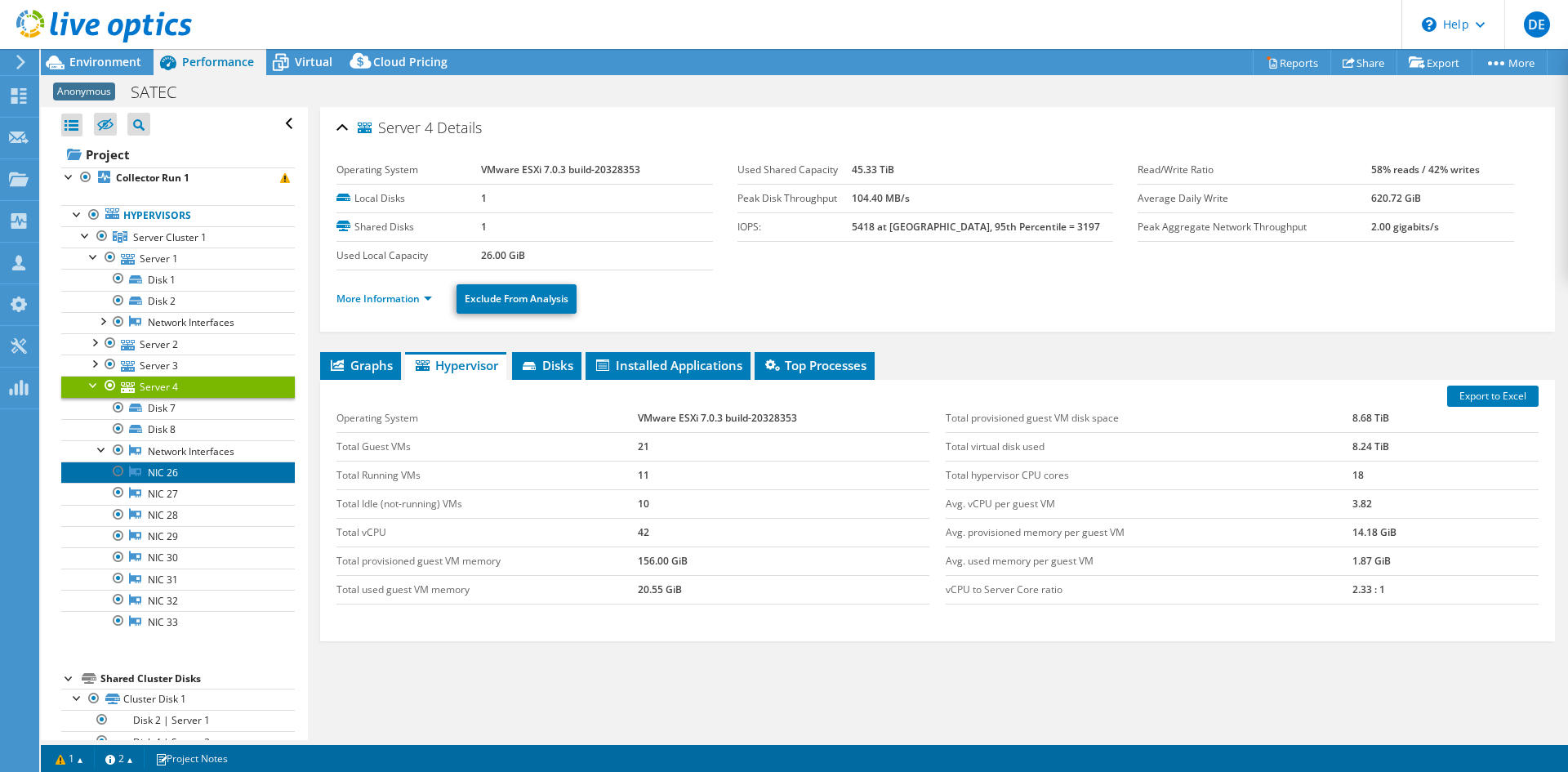
click at [171, 470] on link "NIC 26" at bounding box center [177, 472] width 233 height 21
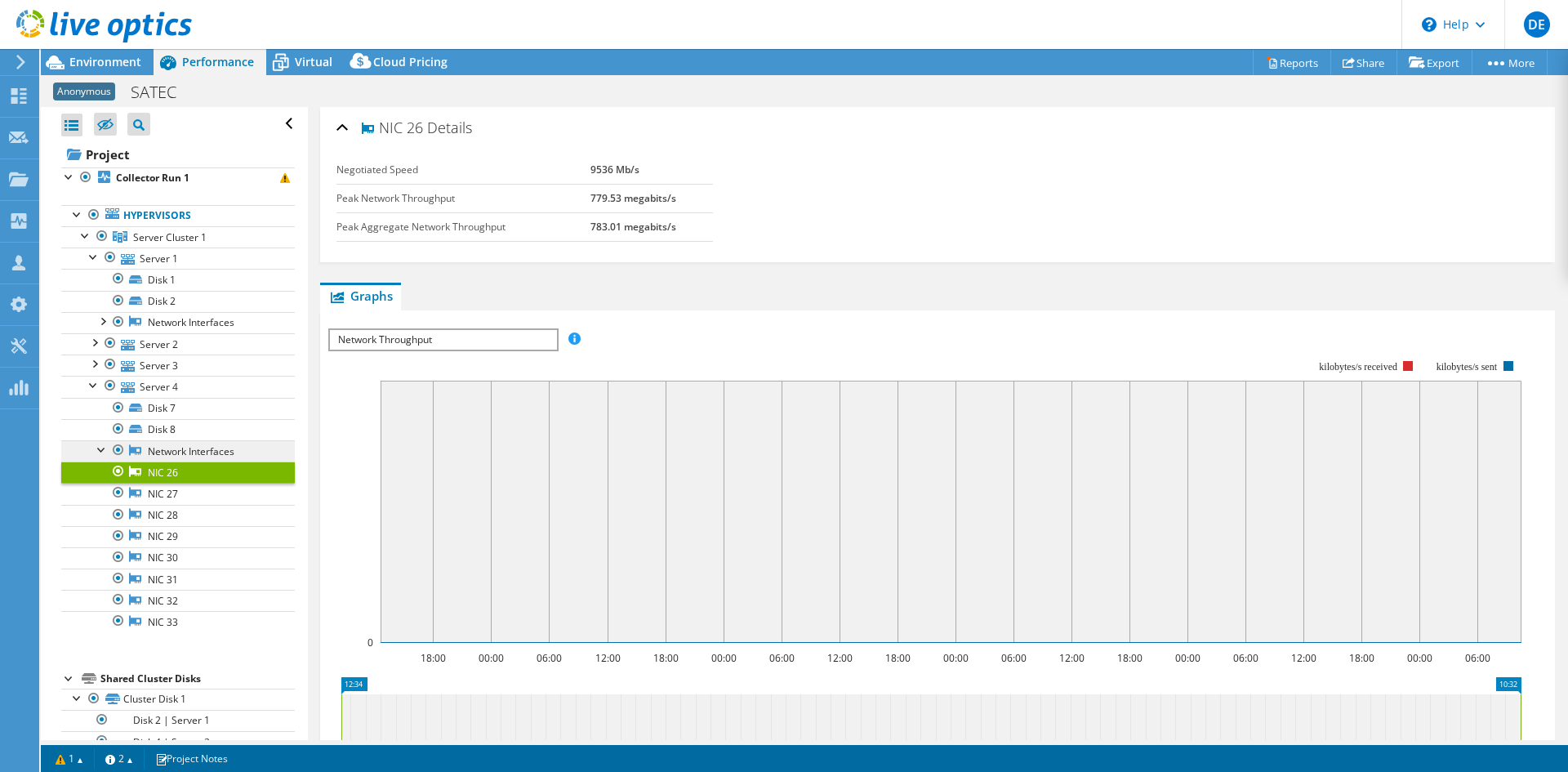
click at [164, 448] on link "Network Interfaces" at bounding box center [177, 451] width 233 height 21
click at [152, 385] on link "Server 4" at bounding box center [177, 386] width 233 height 21
